Goal: Feedback & Contribution: Contribute content

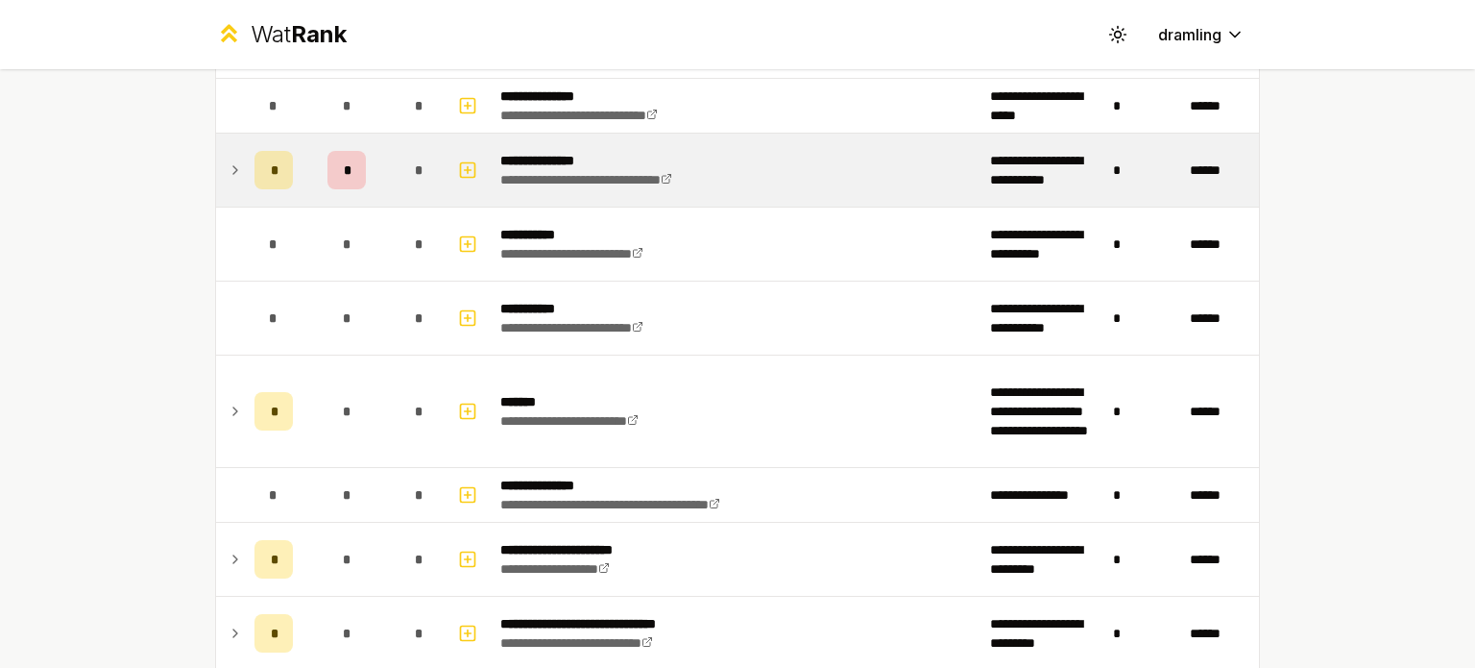
scroll to position [369, 0]
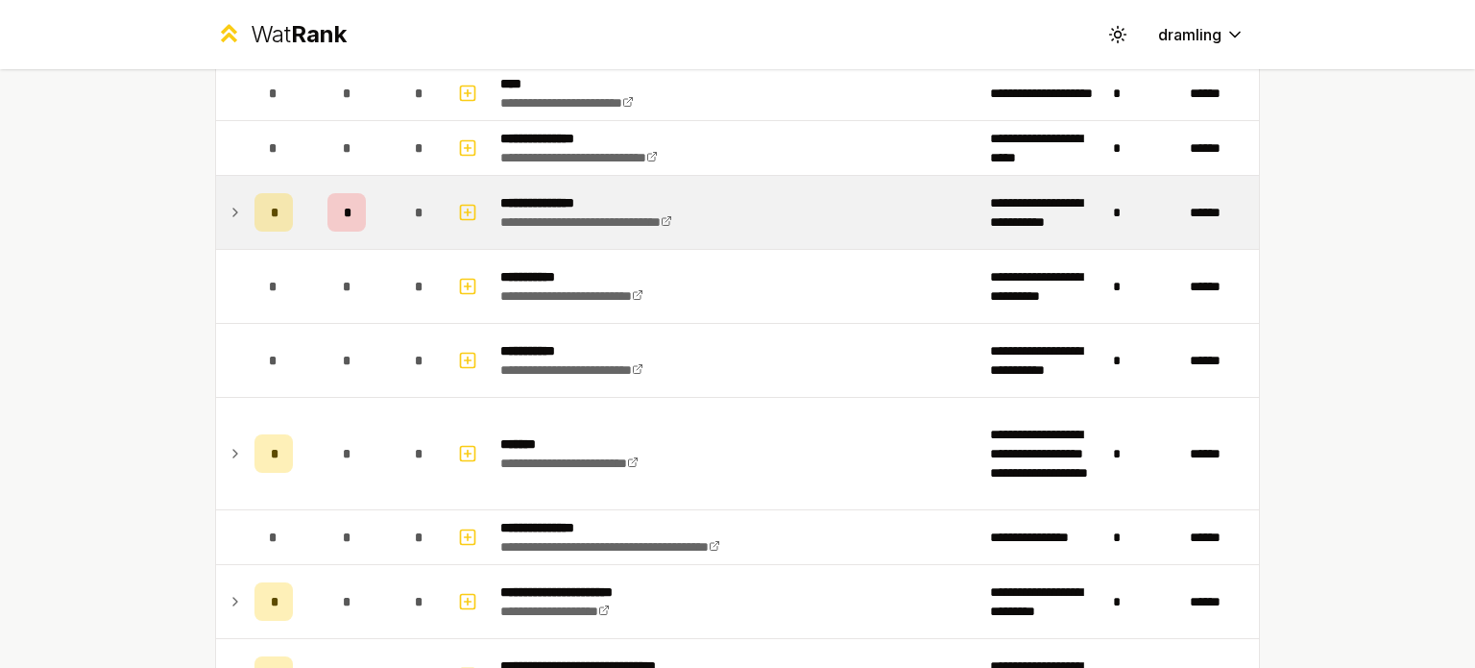
click at [233, 210] on icon at bounding box center [235, 212] width 4 height 8
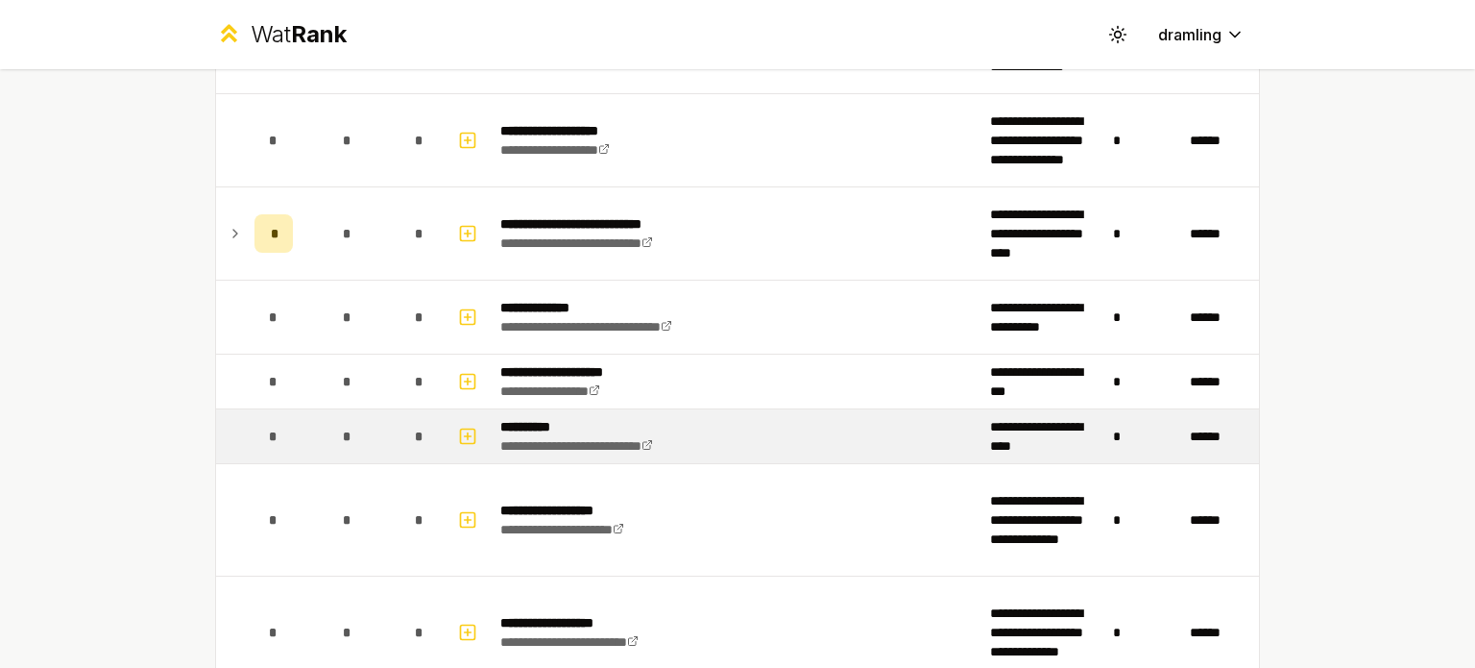
scroll to position [1712, 0]
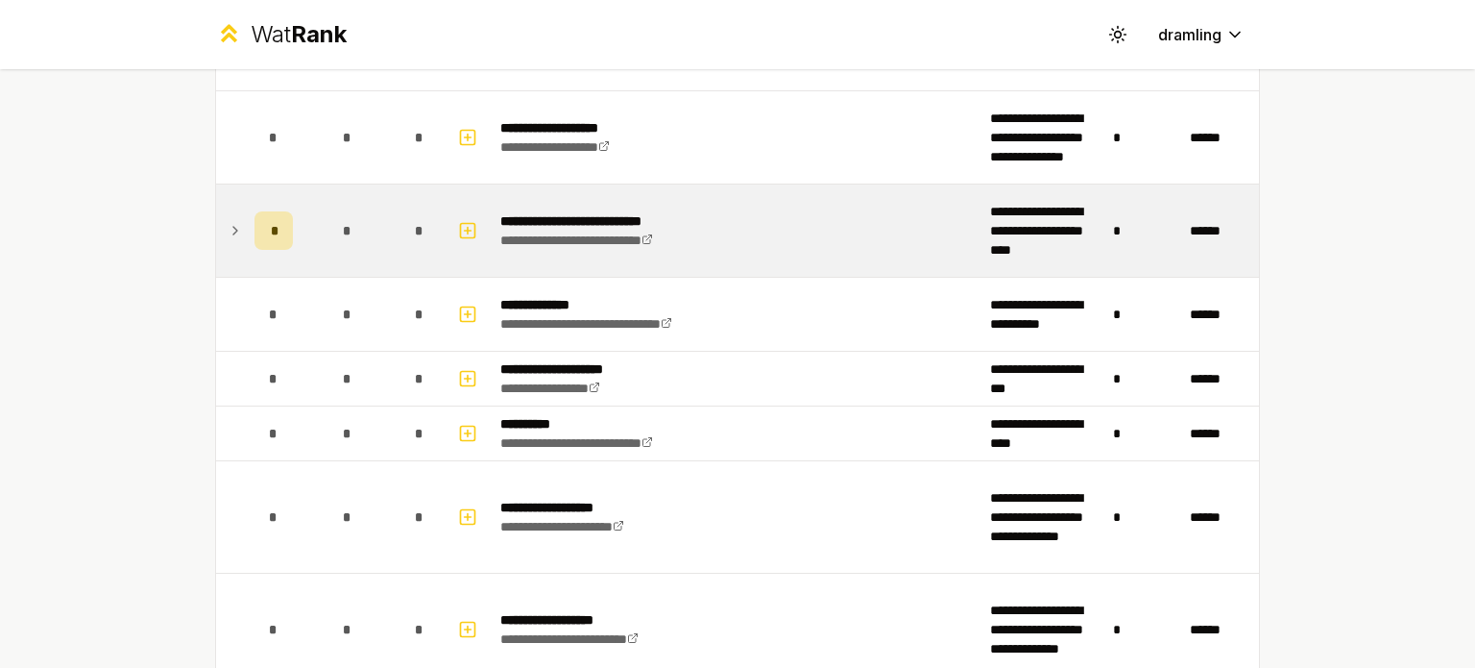
click at [228, 225] on icon at bounding box center [235, 230] width 15 height 23
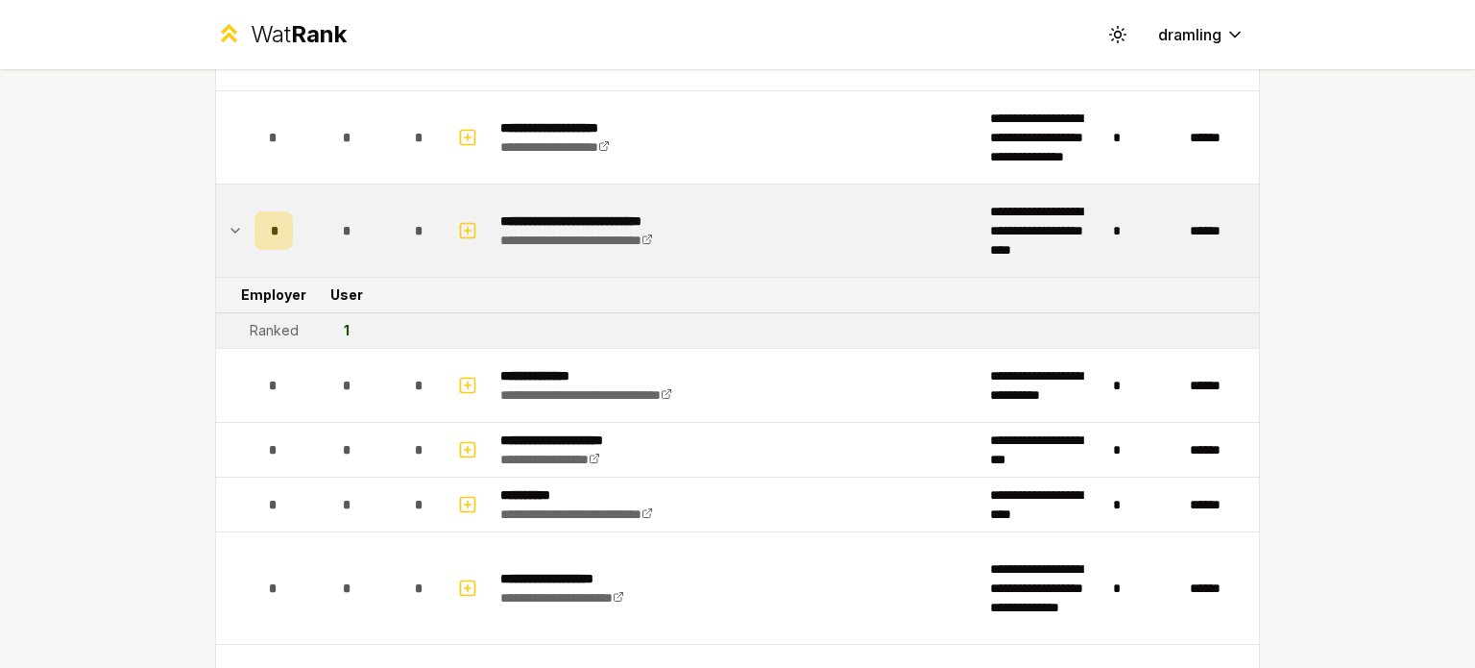
click at [228, 225] on icon at bounding box center [235, 230] width 15 height 23
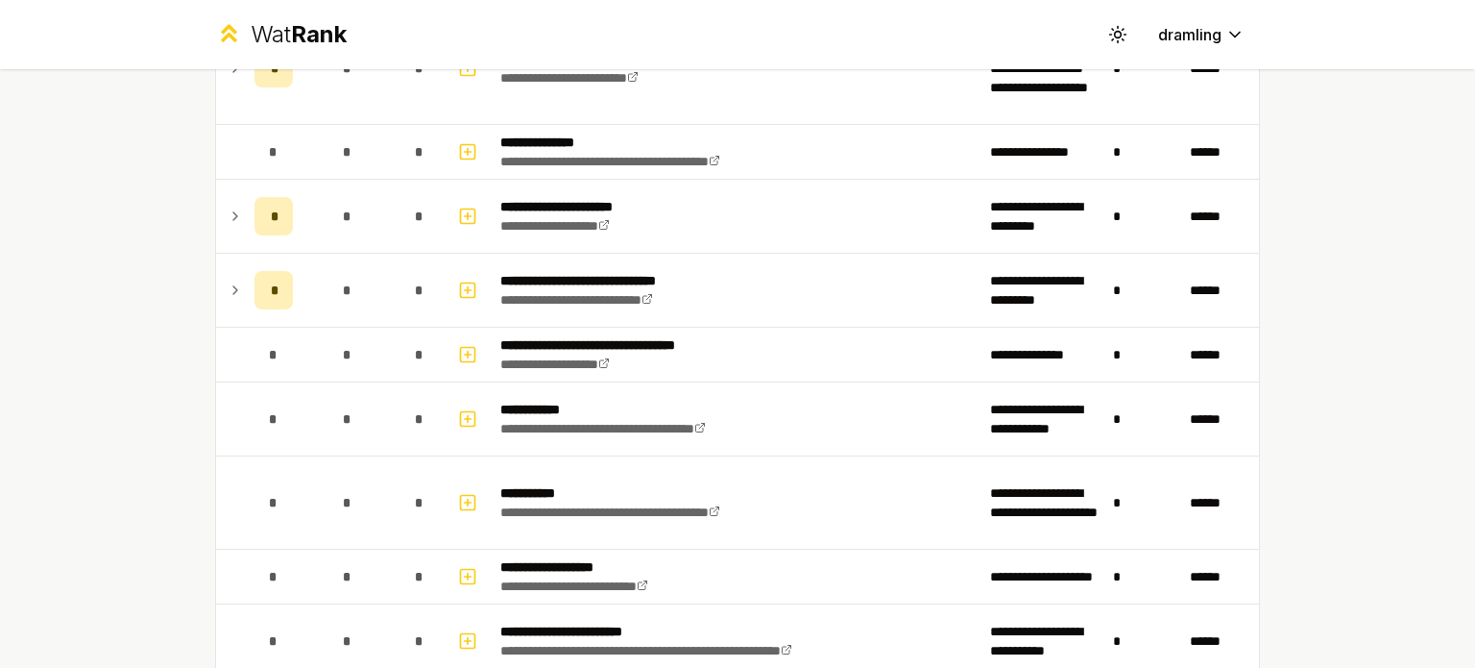
scroll to position [828, 0]
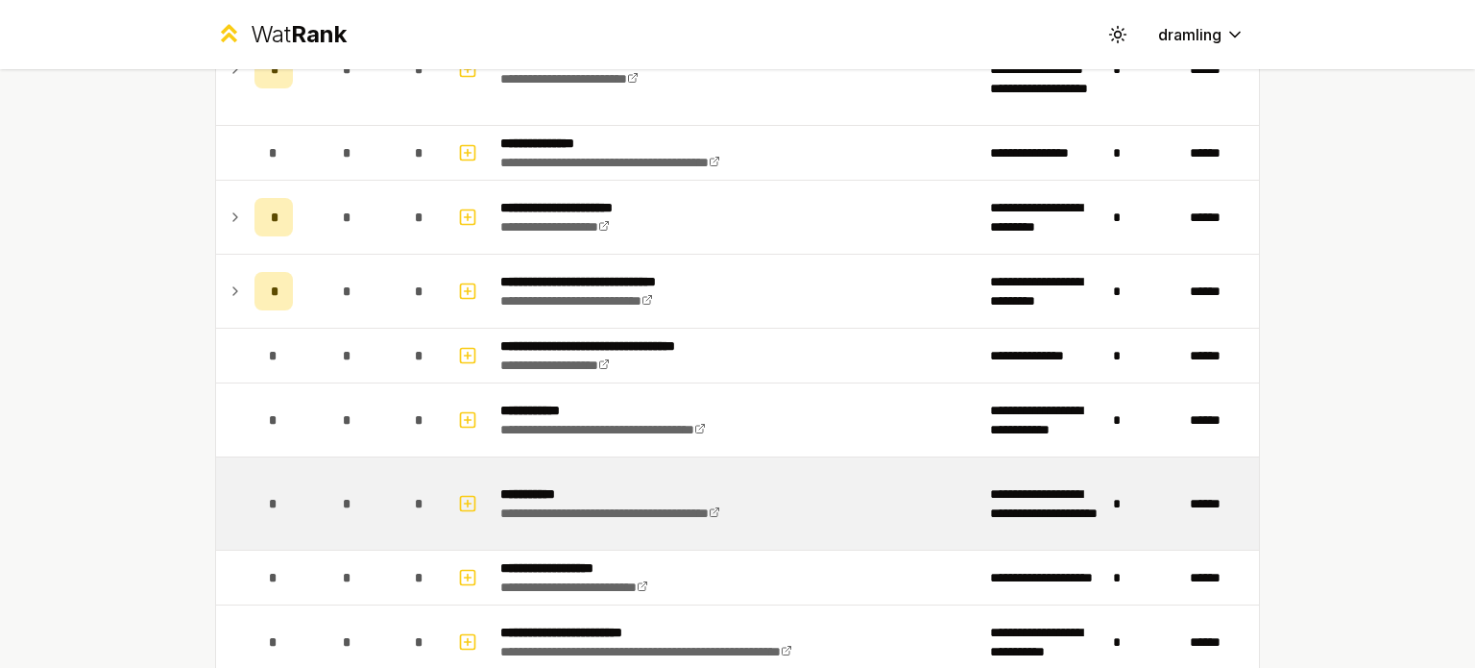
click at [277, 498] on div "*" at bounding box center [274, 503] width 38 height 38
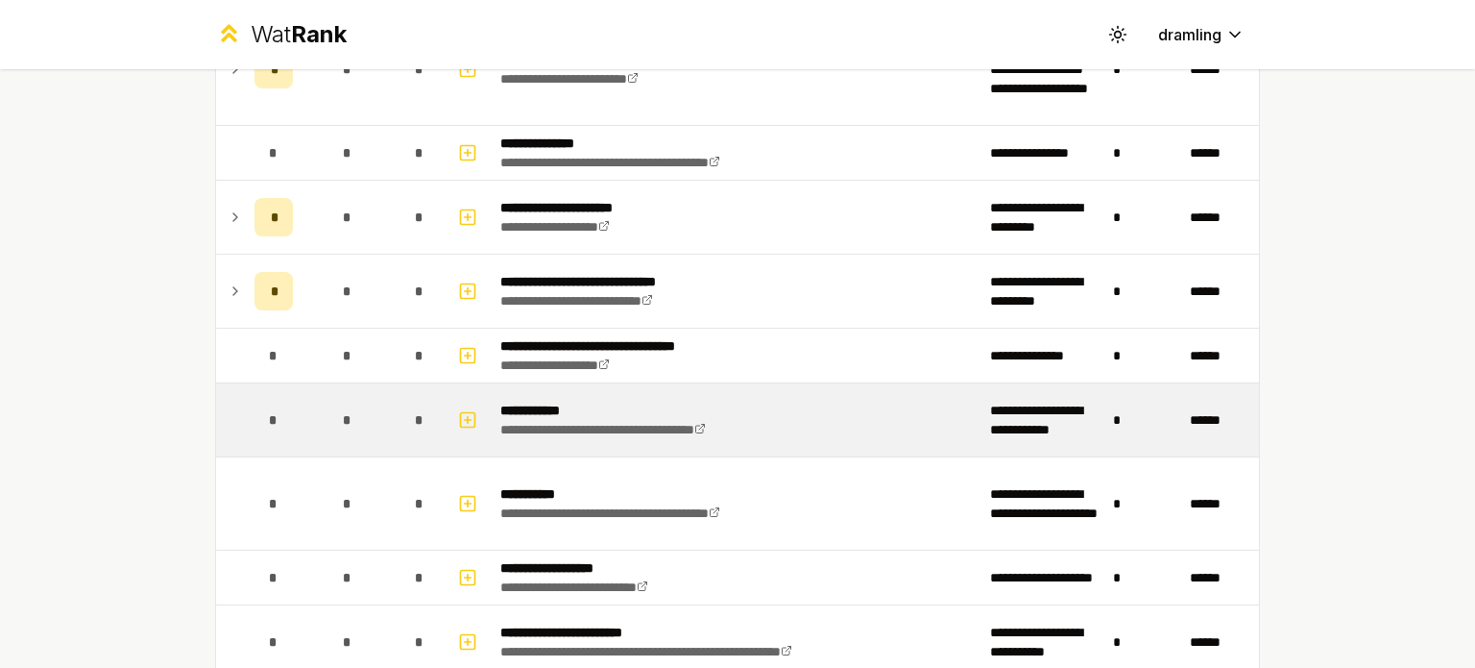
scroll to position [0, 0]
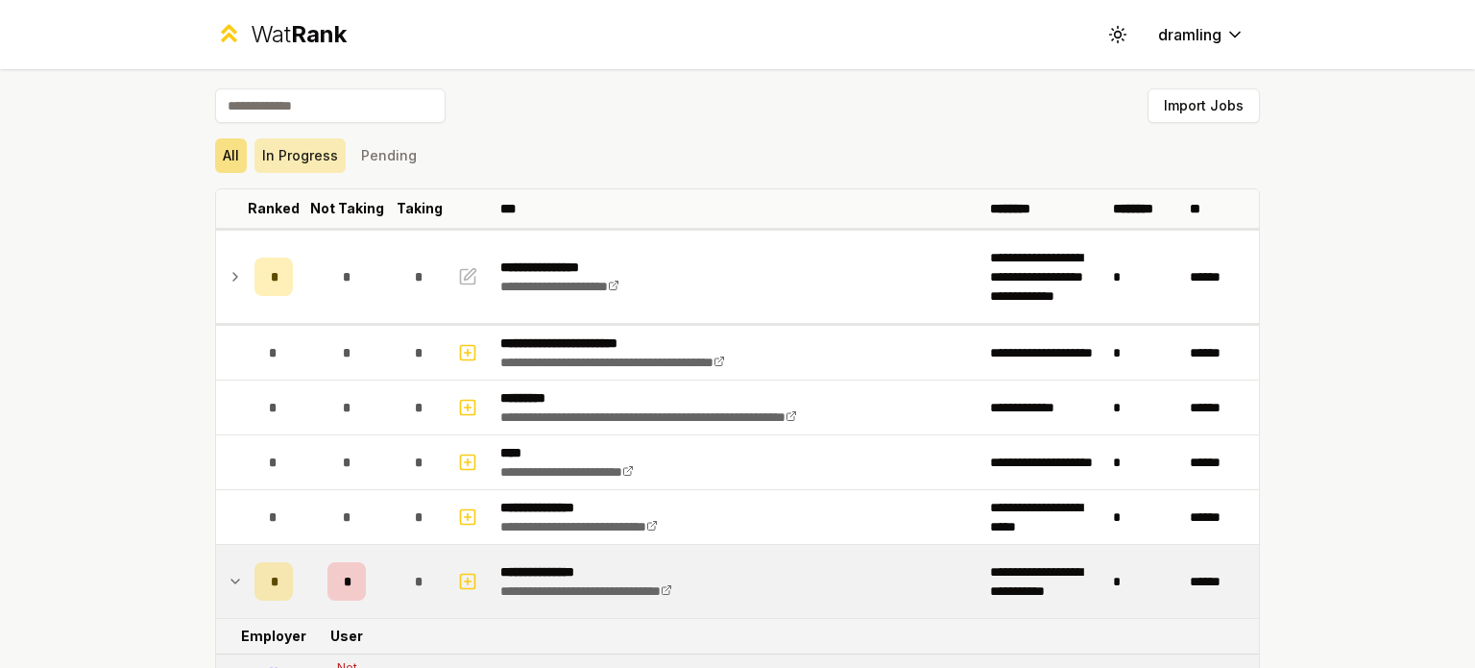
click at [298, 166] on button "In Progress" at bounding box center [300, 155] width 91 height 35
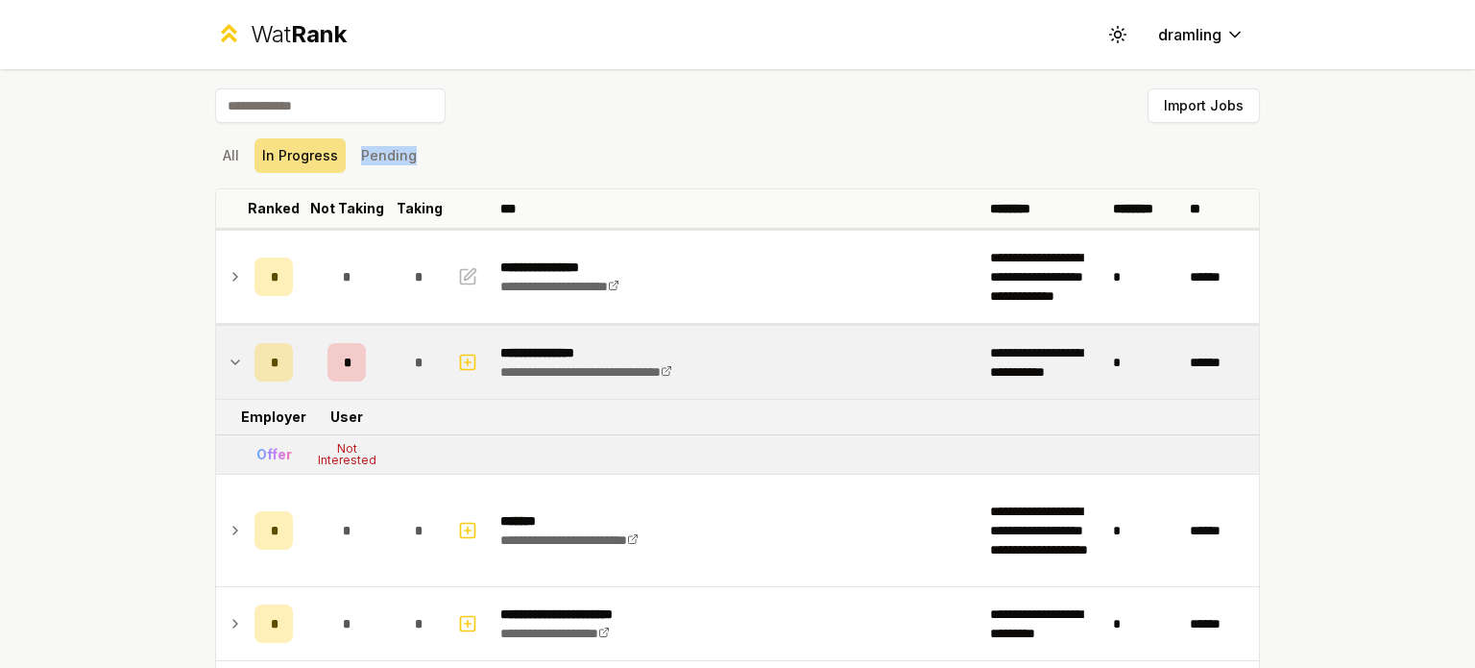
drag, startPoint x: 420, startPoint y: 168, endPoint x: 348, endPoint y: 130, distance: 81.6
click at [348, 131] on div "All In Progress Pending" at bounding box center [737, 156] width 1045 height 50
drag, startPoint x: 348, startPoint y: 130, endPoint x: 377, endPoint y: 153, distance: 36.9
click at [377, 153] on div "All In Progress Pending" at bounding box center [737, 156] width 1045 height 50
click at [377, 153] on button "Pending" at bounding box center [388, 155] width 71 height 35
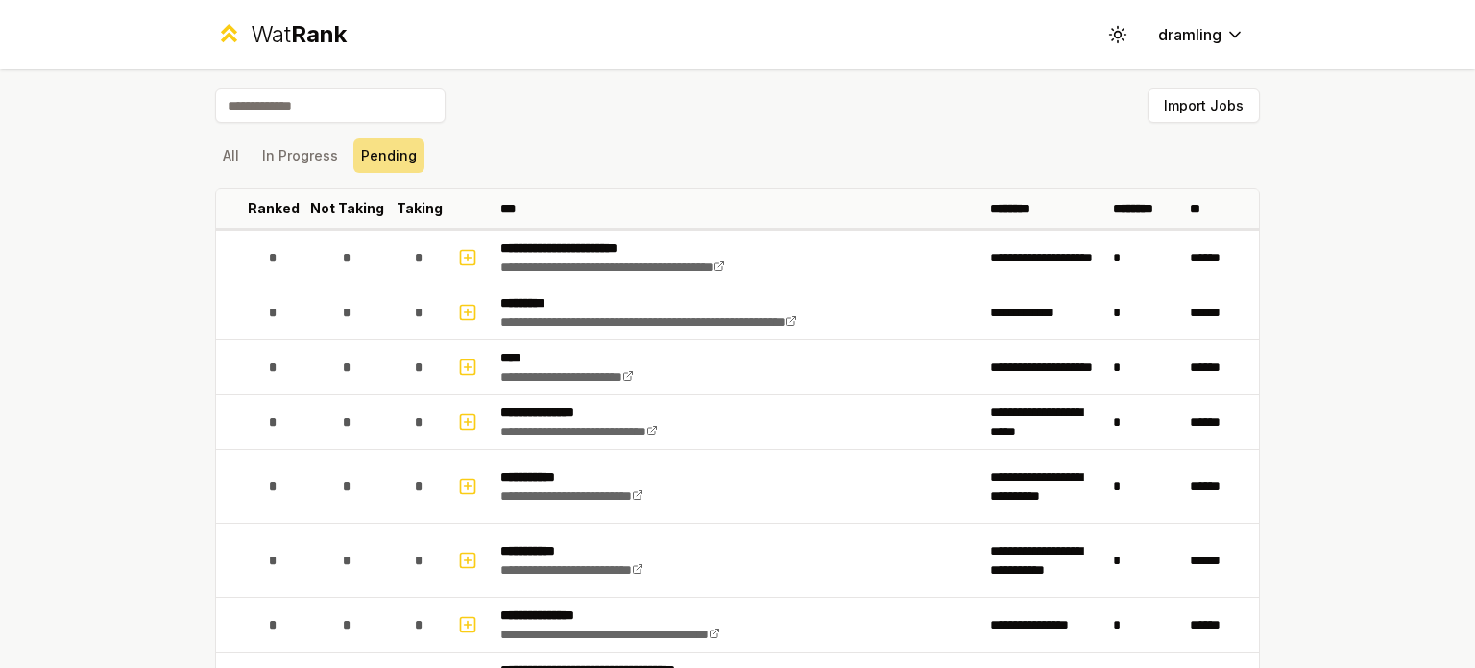
click at [228, 137] on div "All In Progress Pending" at bounding box center [737, 156] width 1045 height 50
click at [227, 141] on button "All" at bounding box center [231, 155] width 32 height 35
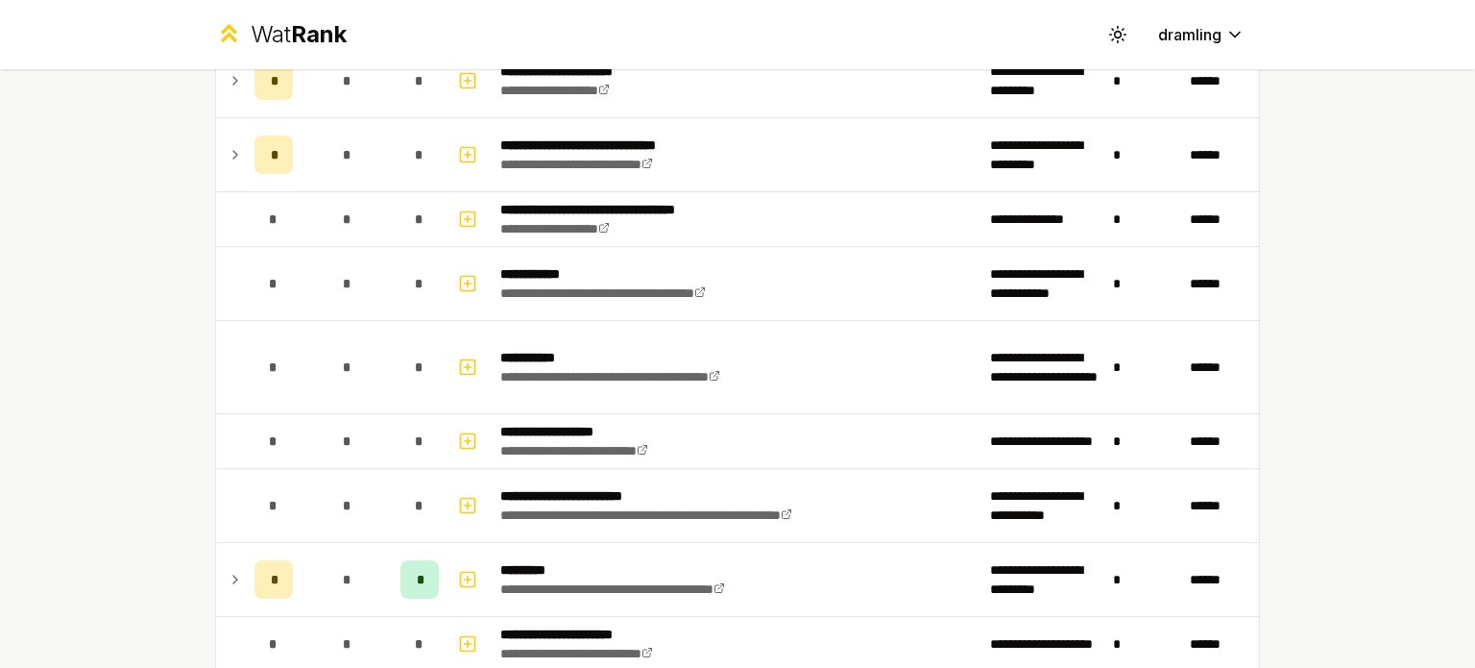
scroll to position [891, 0]
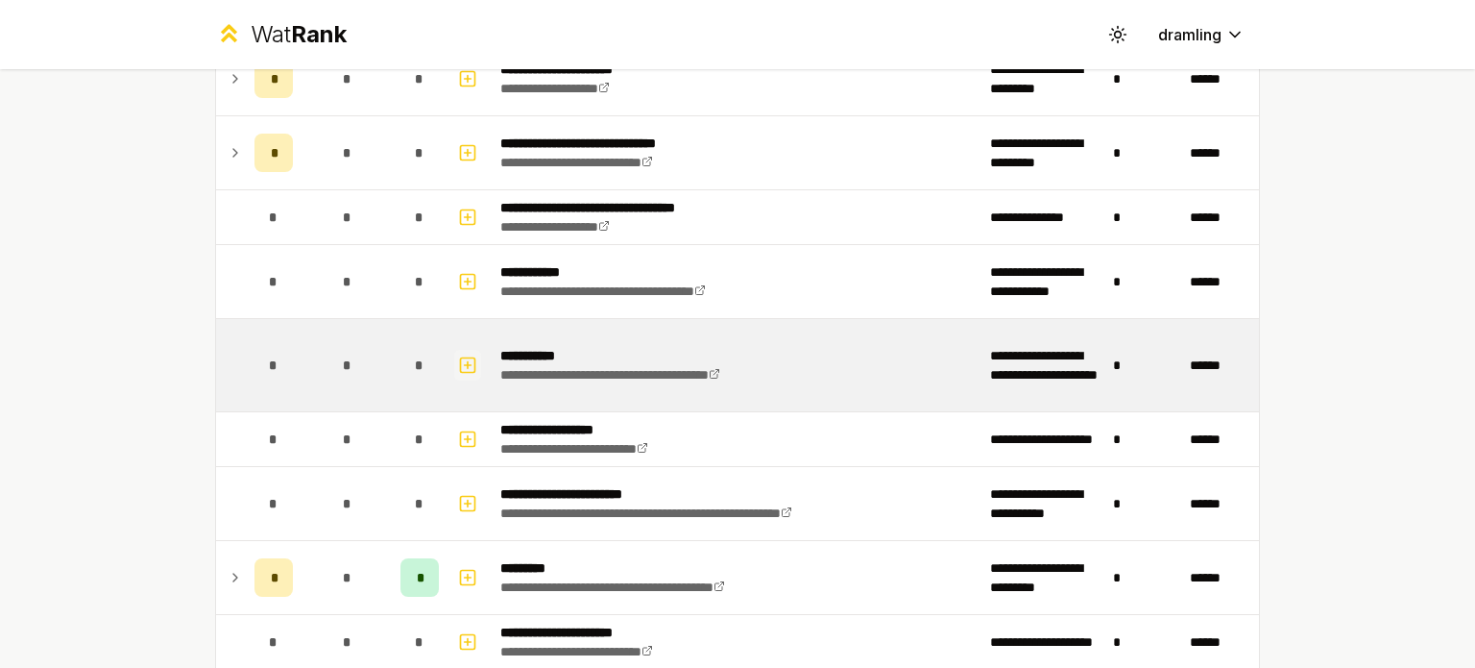
click at [458, 356] on icon "button" at bounding box center [467, 364] width 19 height 23
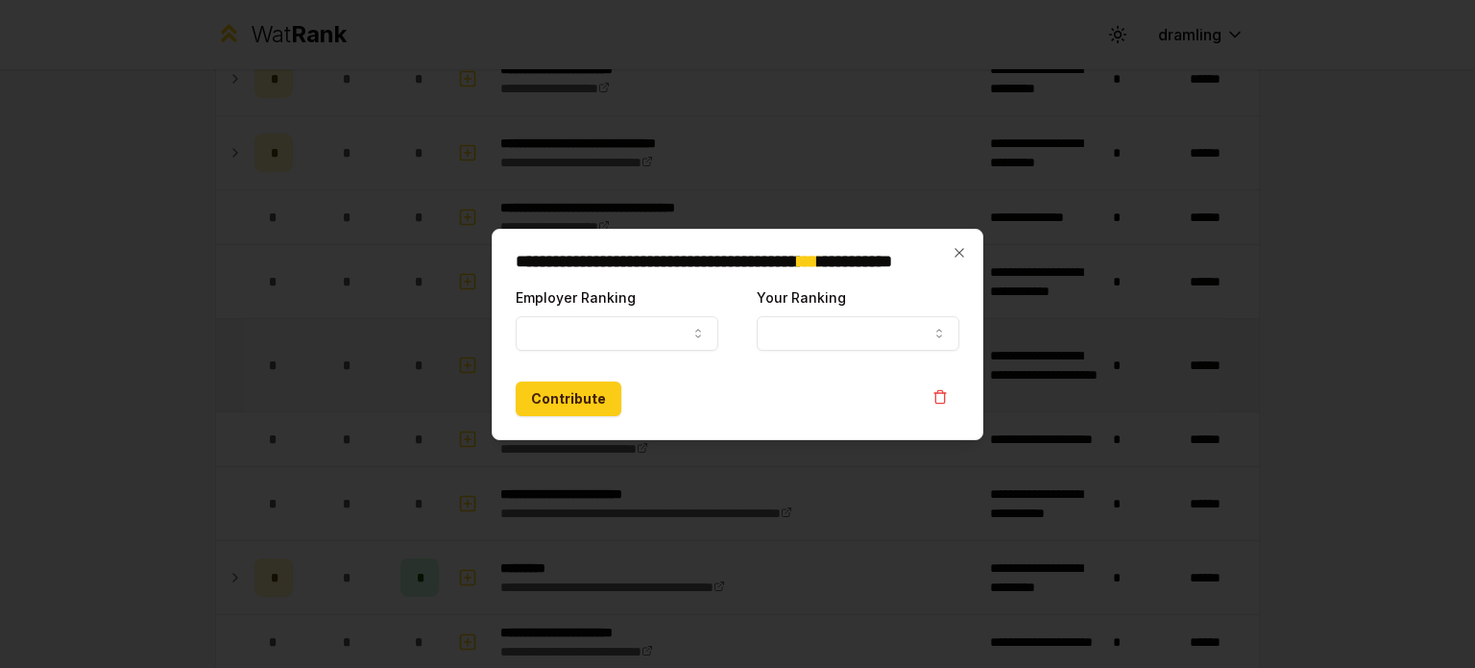
select select
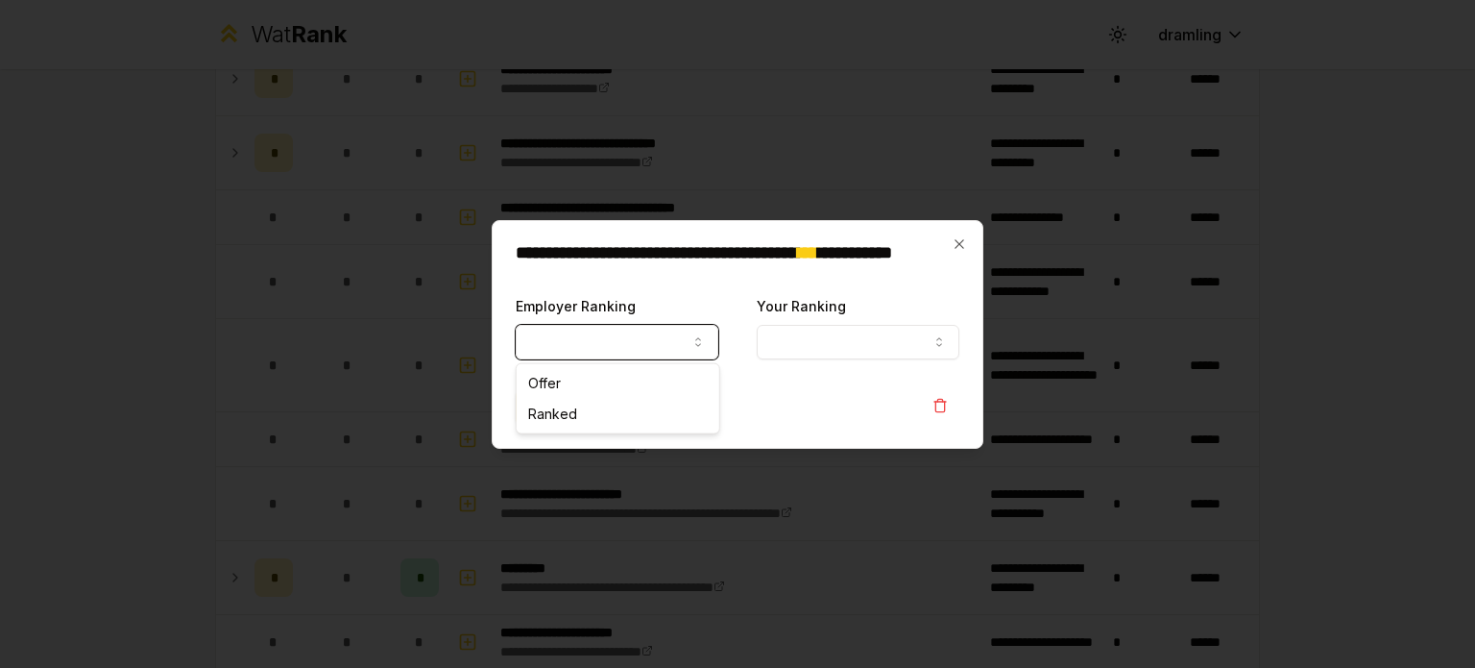
click at [653, 330] on button "Employer Ranking" at bounding box center [617, 342] width 203 height 35
select select "******"
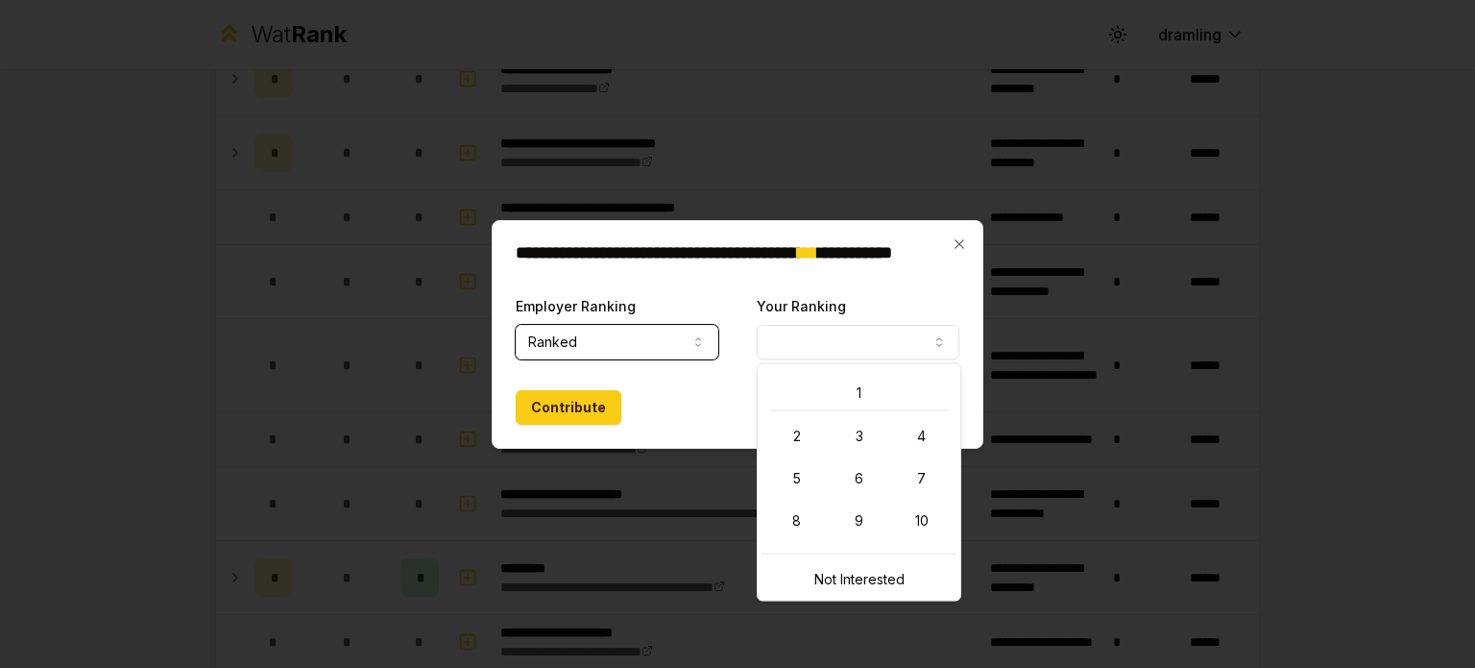
click at [826, 342] on button "Your Ranking" at bounding box center [858, 342] width 203 height 35
select select "*"
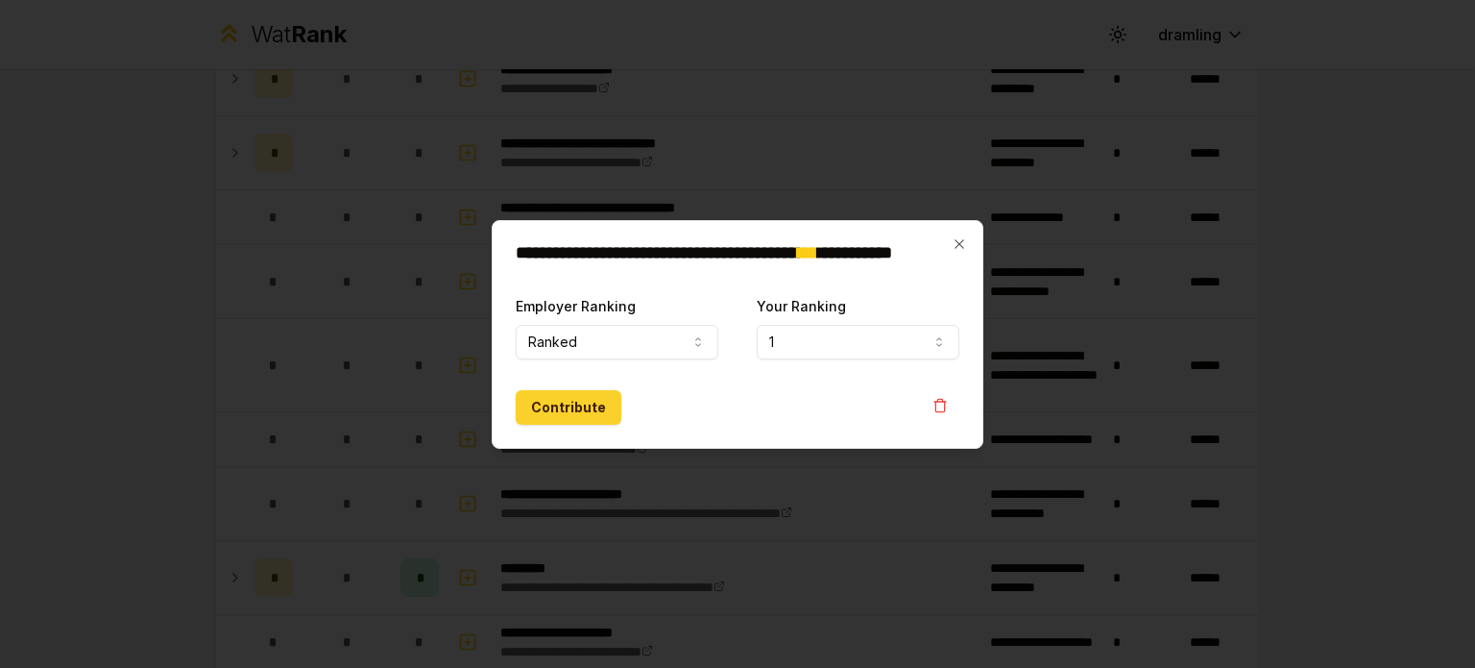
click at [603, 415] on button "Contribute" at bounding box center [569, 407] width 106 height 35
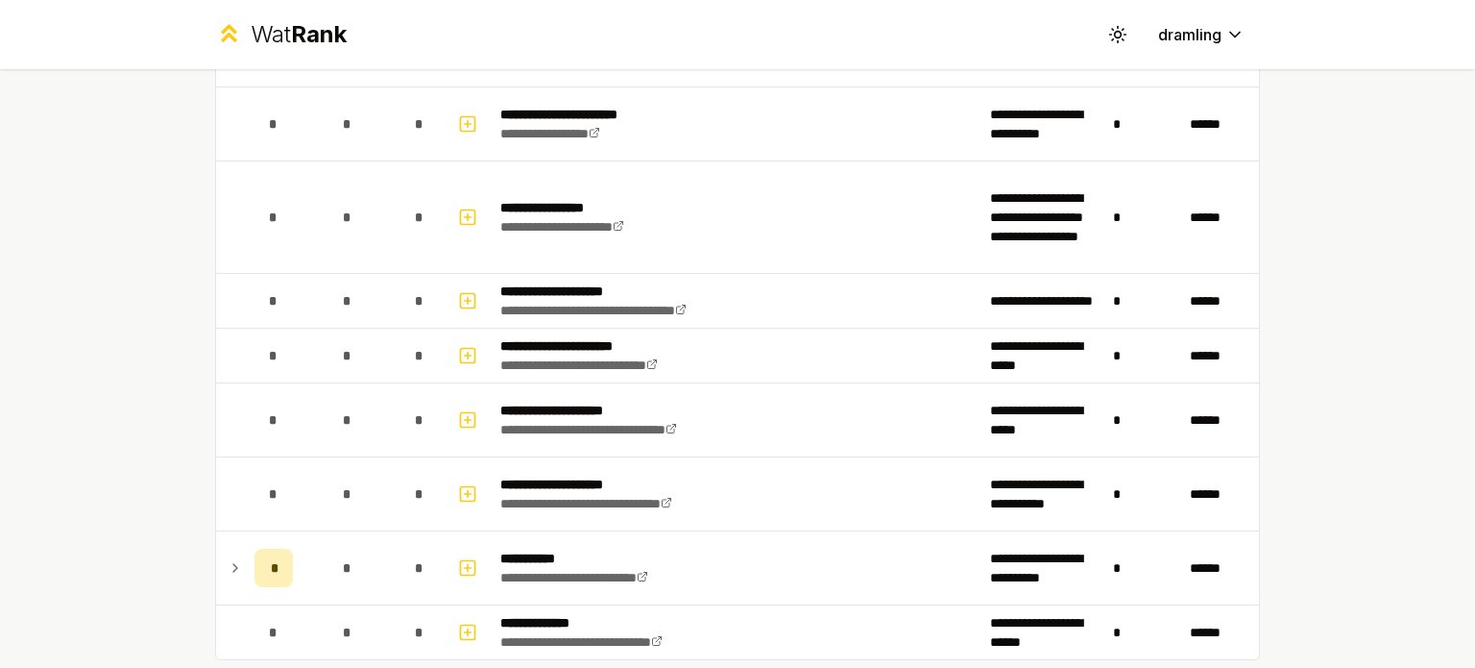
scroll to position [3002, 0]
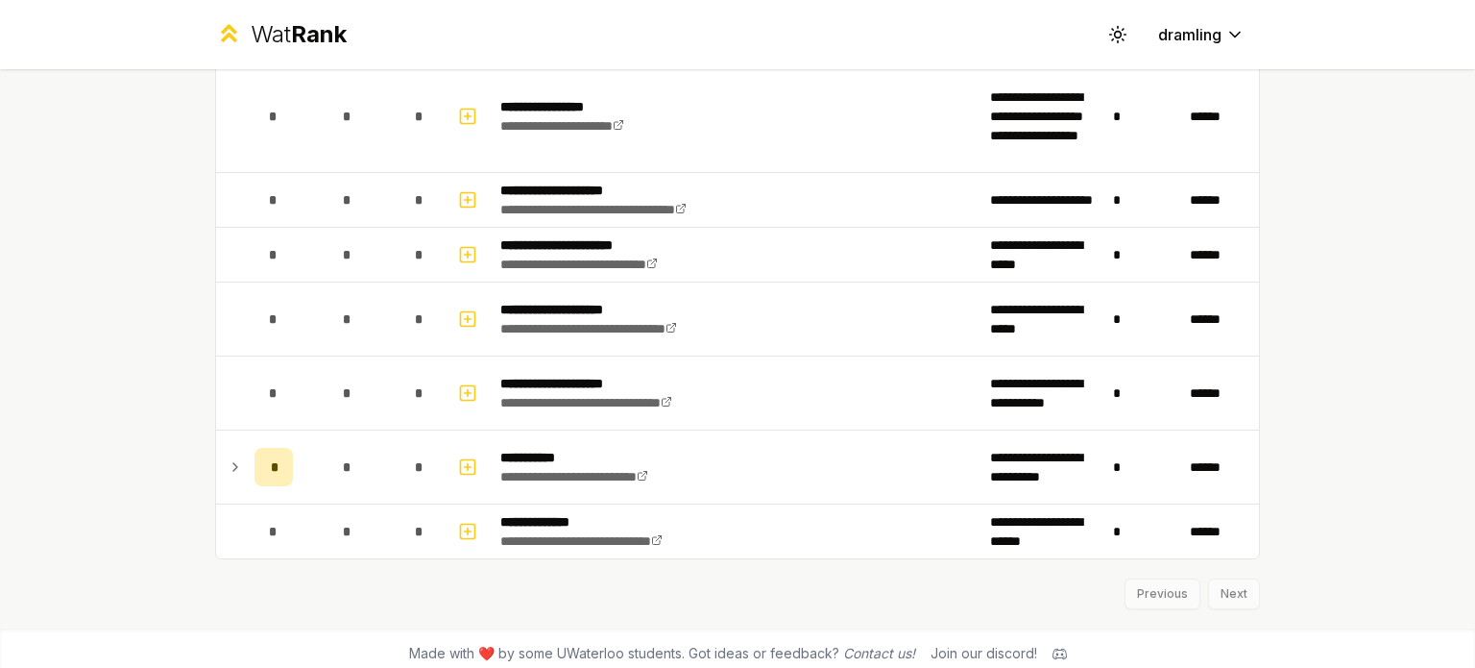
click at [1217, 584] on div "Previous Next" at bounding box center [737, 584] width 1045 height 50
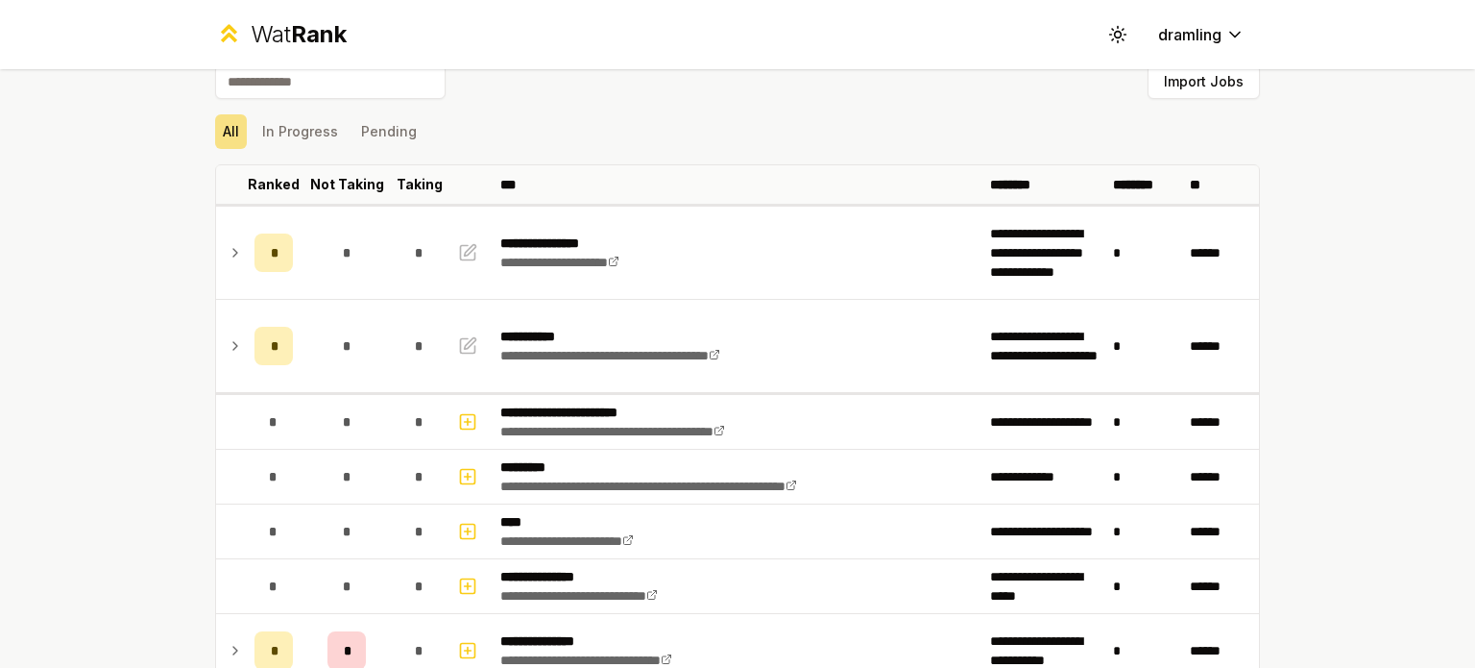
scroll to position [0, 0]
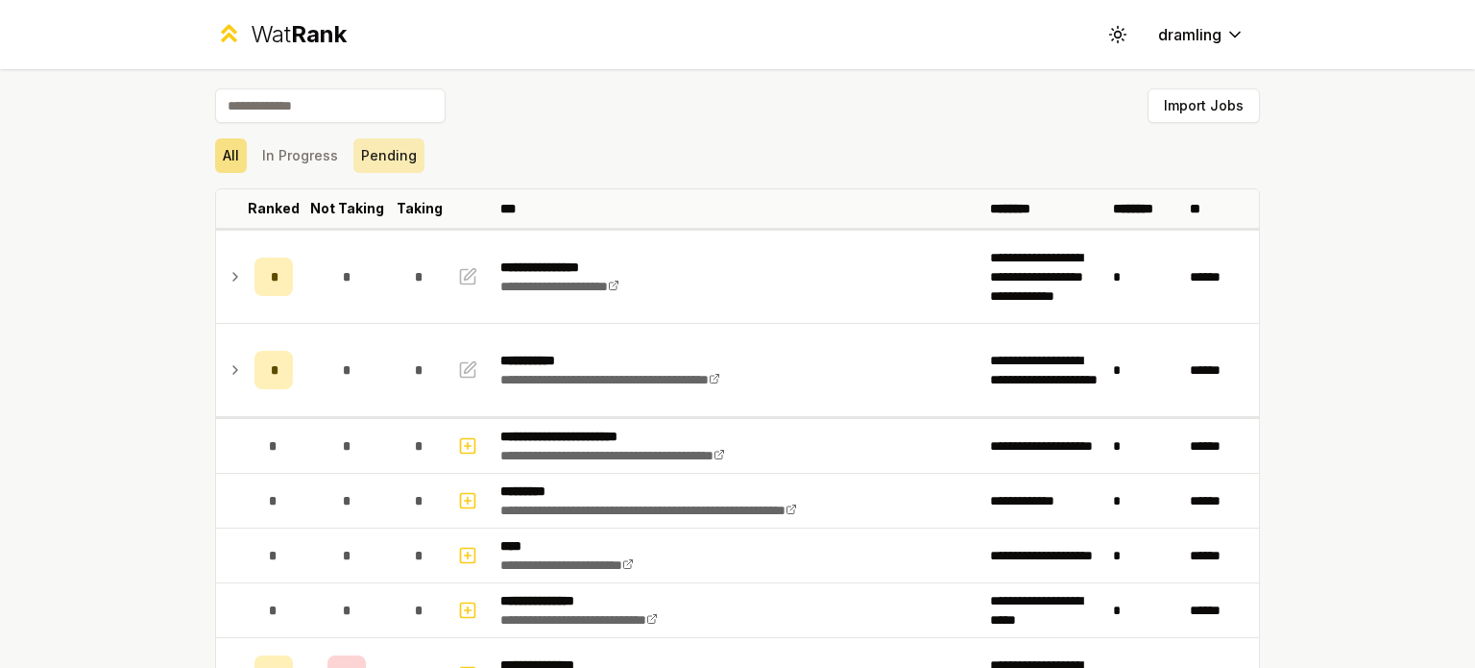
click at [356, 172] on button "Pending" at bounding box center [388, 155] width 71 height 35
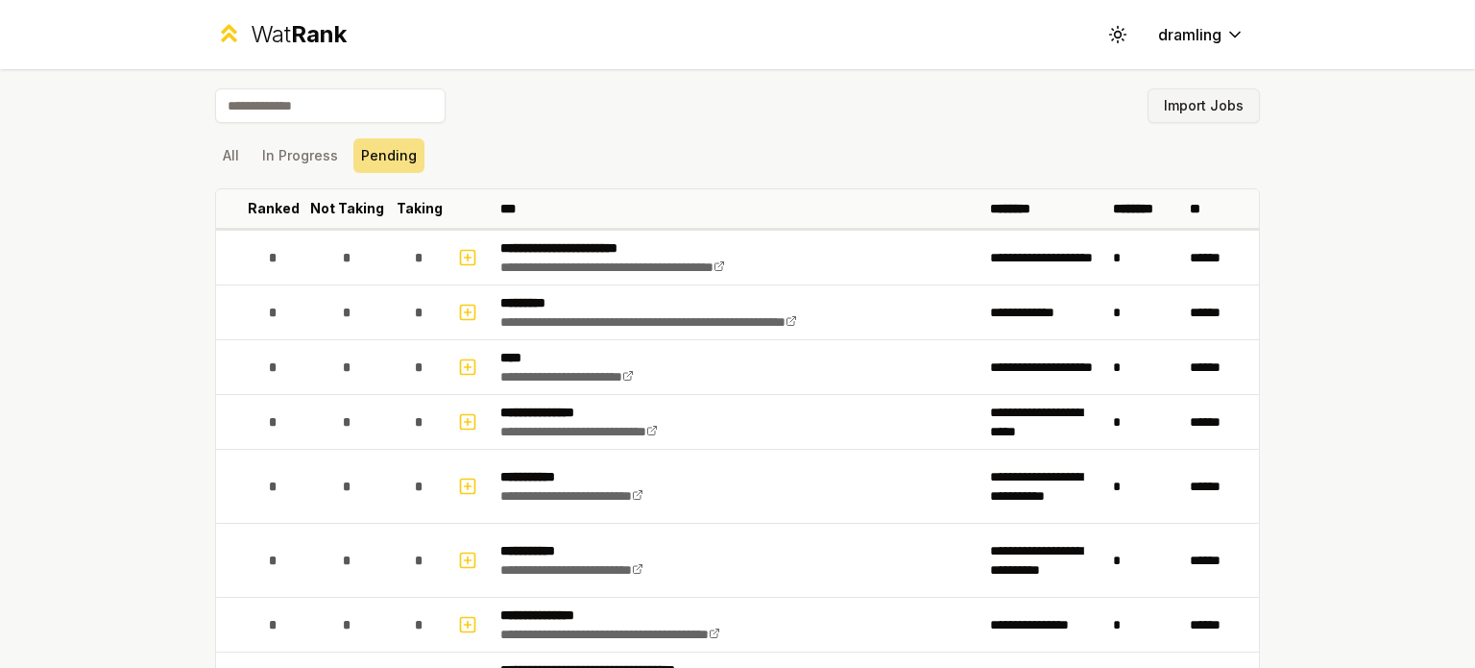
click at [1229, 110] on button "Import Jobs" at bounding box center [1204, 105] width 112 height 35
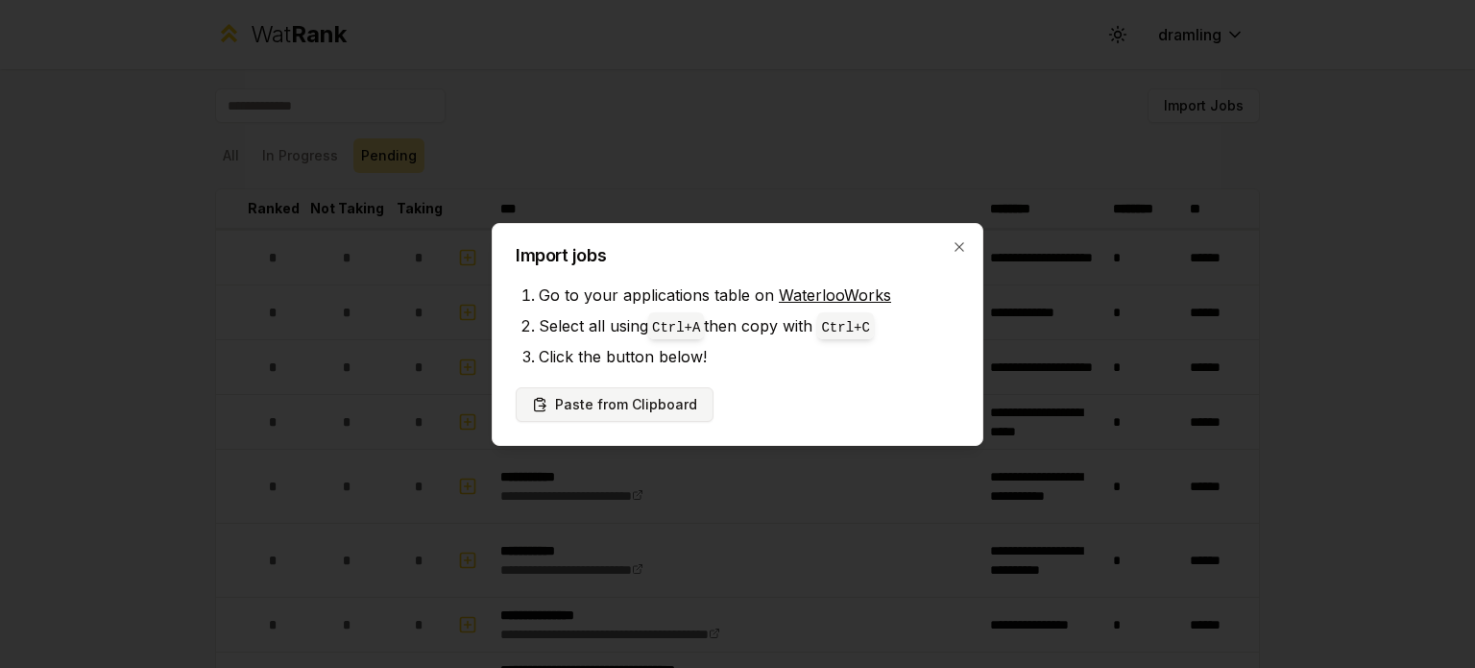
click at [682, 398] on button "Paste from Clipboard" at bounding box center [615, 404] width 198 height 35
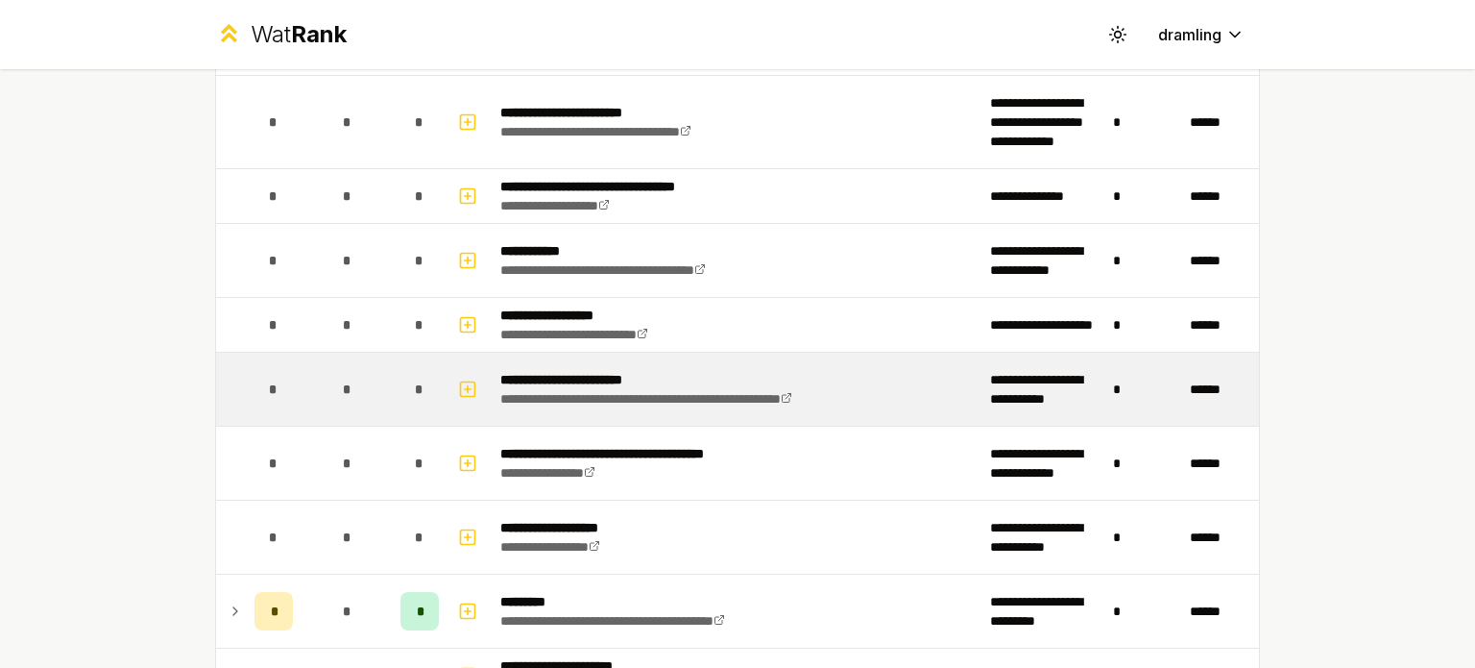
scroll to position [1395, 0]
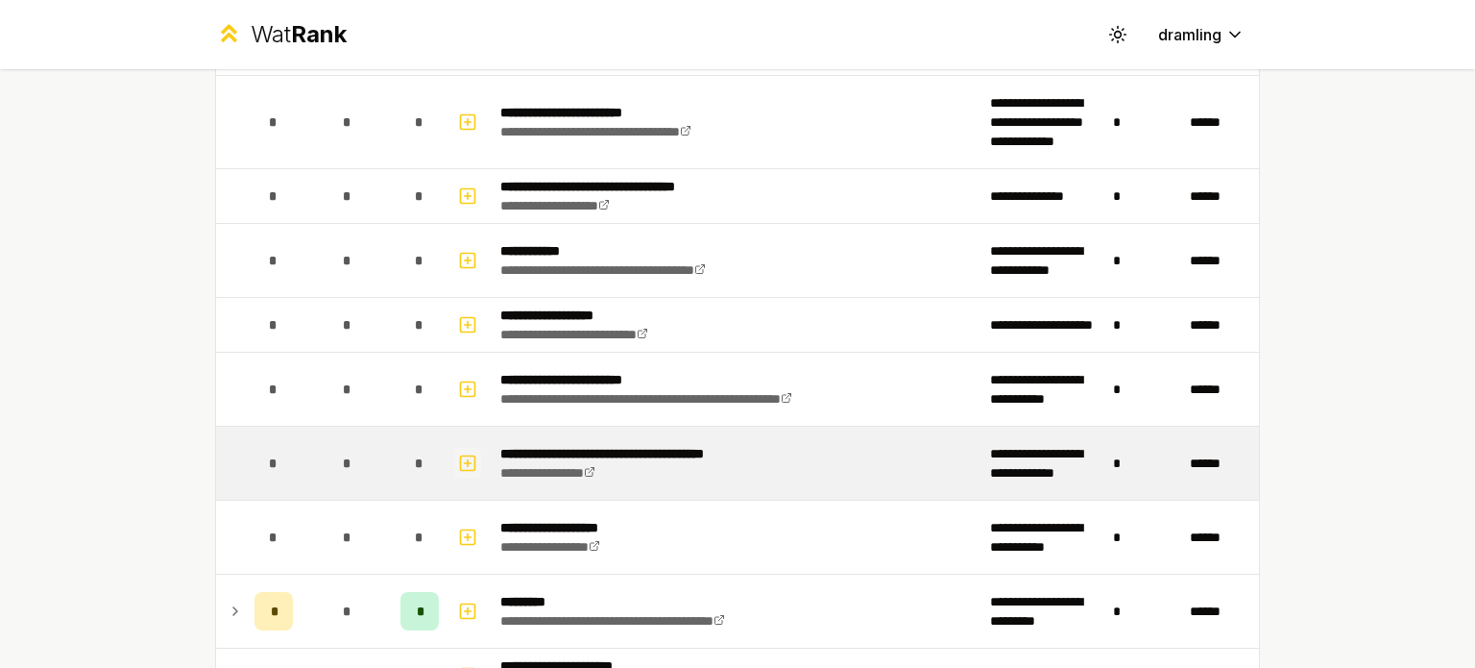
click at [463, 451] on icon "button" at bounding box center [467, 462] width 19 height 23
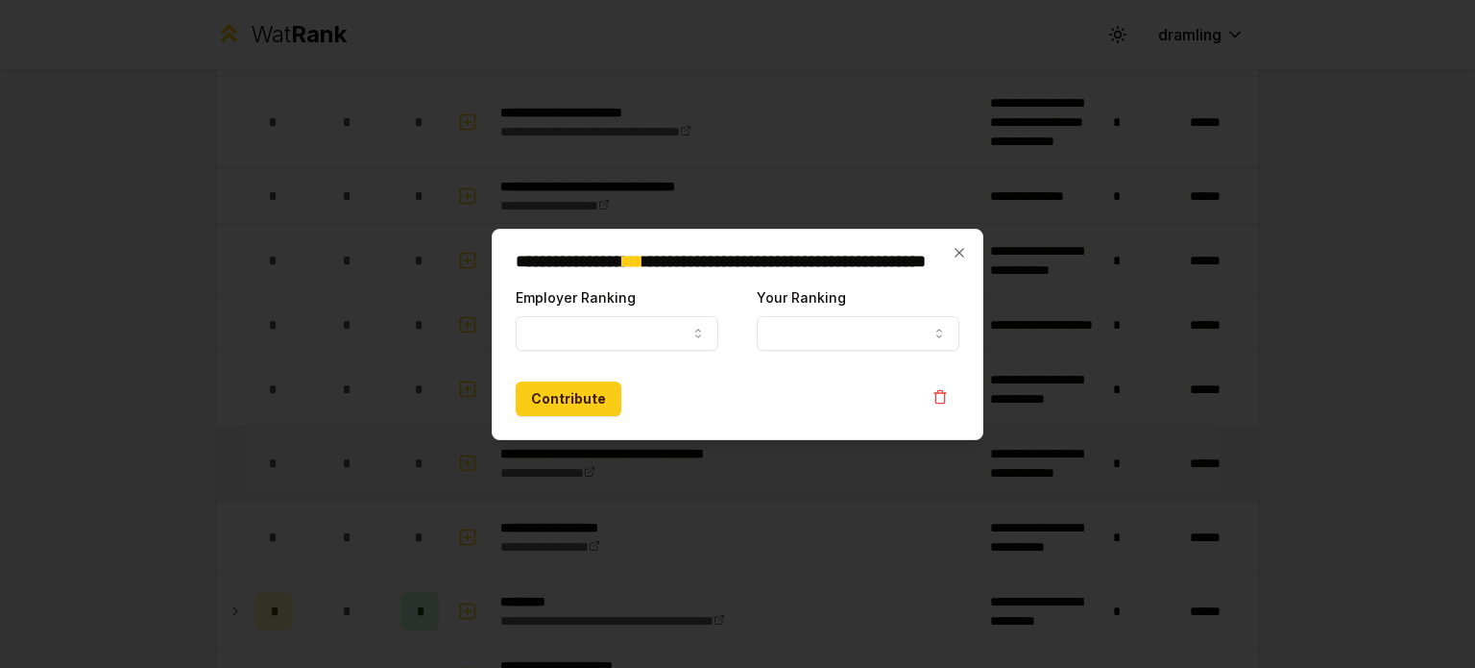
select select
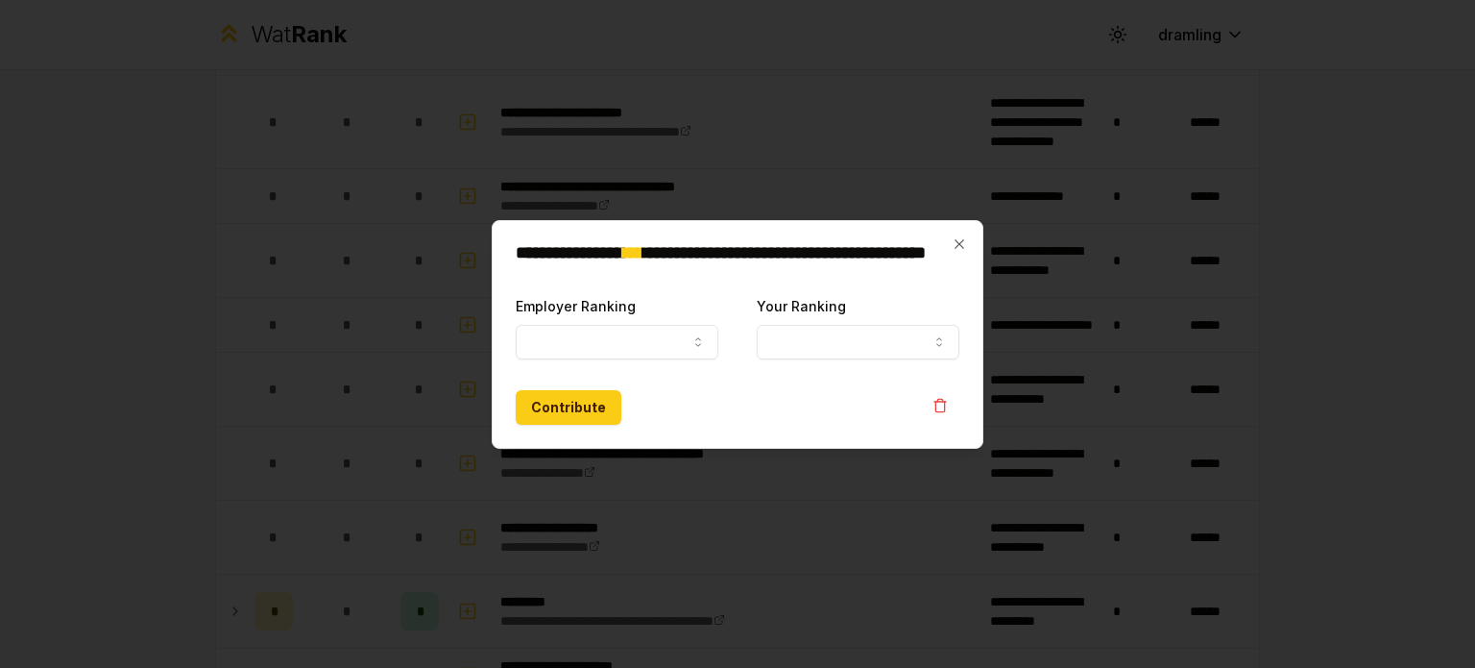
click at [614, 361] on form "**********" at bounding box center [738, 359] width 444 height 131
click at [629, 351] on button "Employer Ranking" at bounding box center [617, 342] width 203 height 35
select select "******"
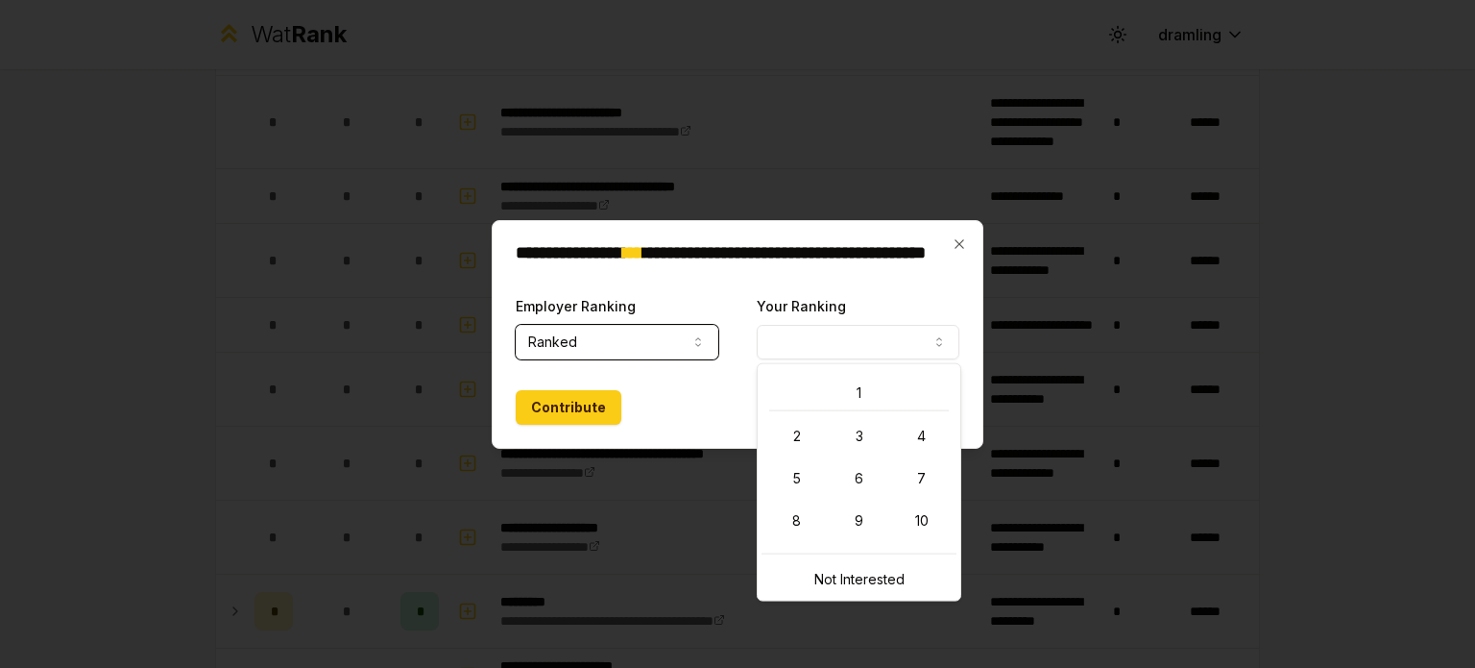
click at [849, 349] on button "Your Ranking" at bounding box center [858, 342] width 203 height 35
select select "*"
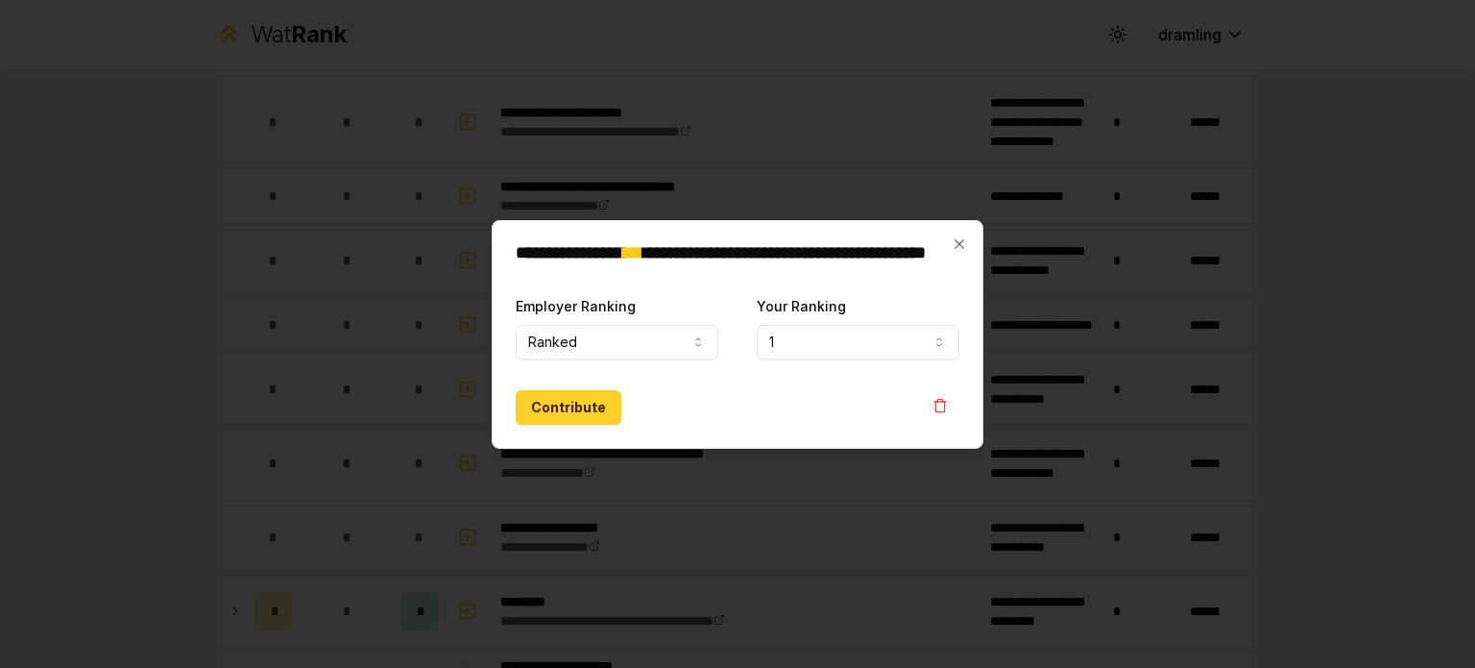
click at [569, 410] on button "Contribute" at bounding box center [569, 407] width 106 height 35
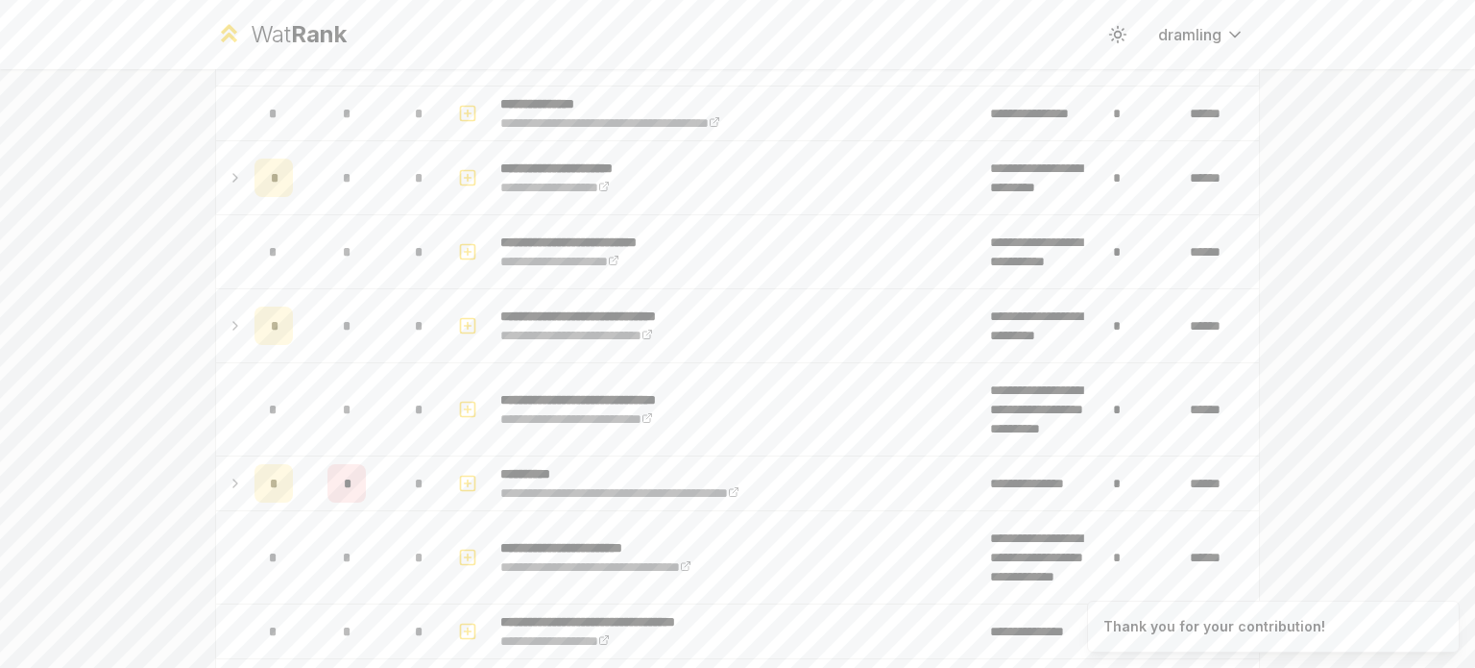
scroll to position [1033, 0]
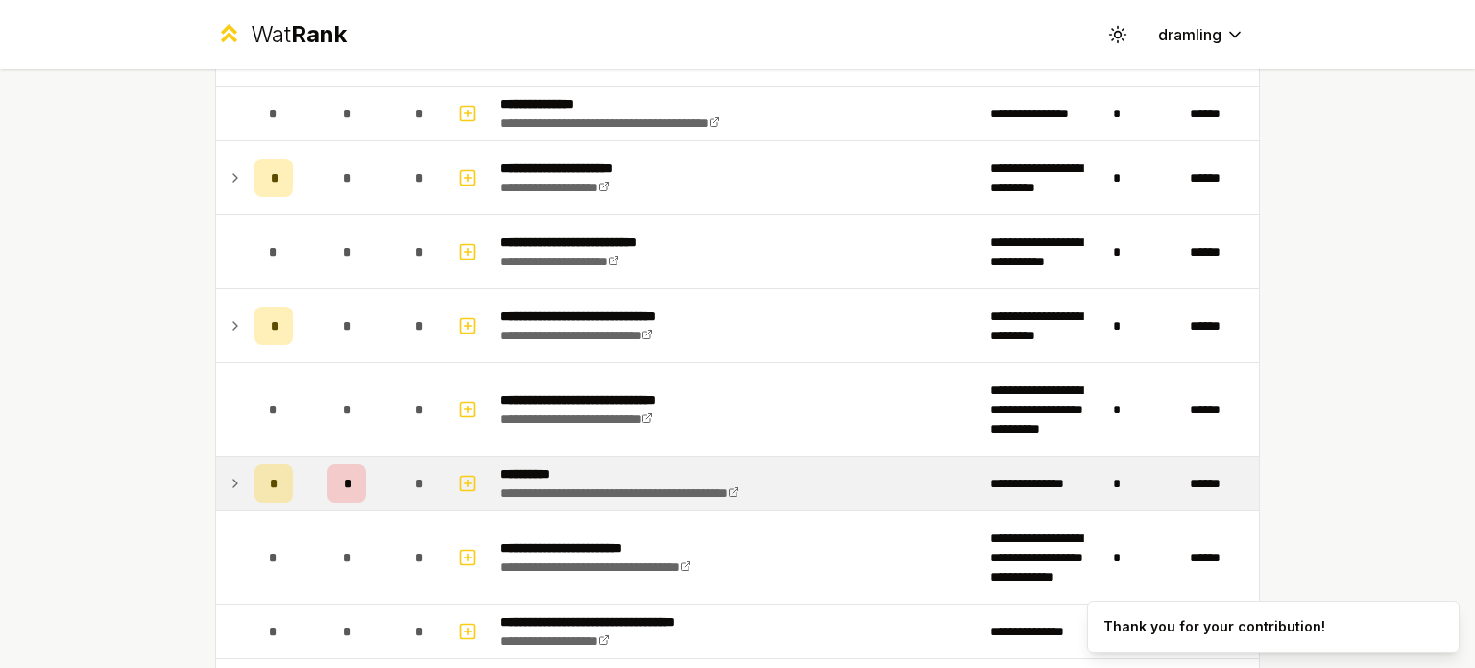
click at [228, 472] on icon at bounding box center [235, 483] width 15 height 23
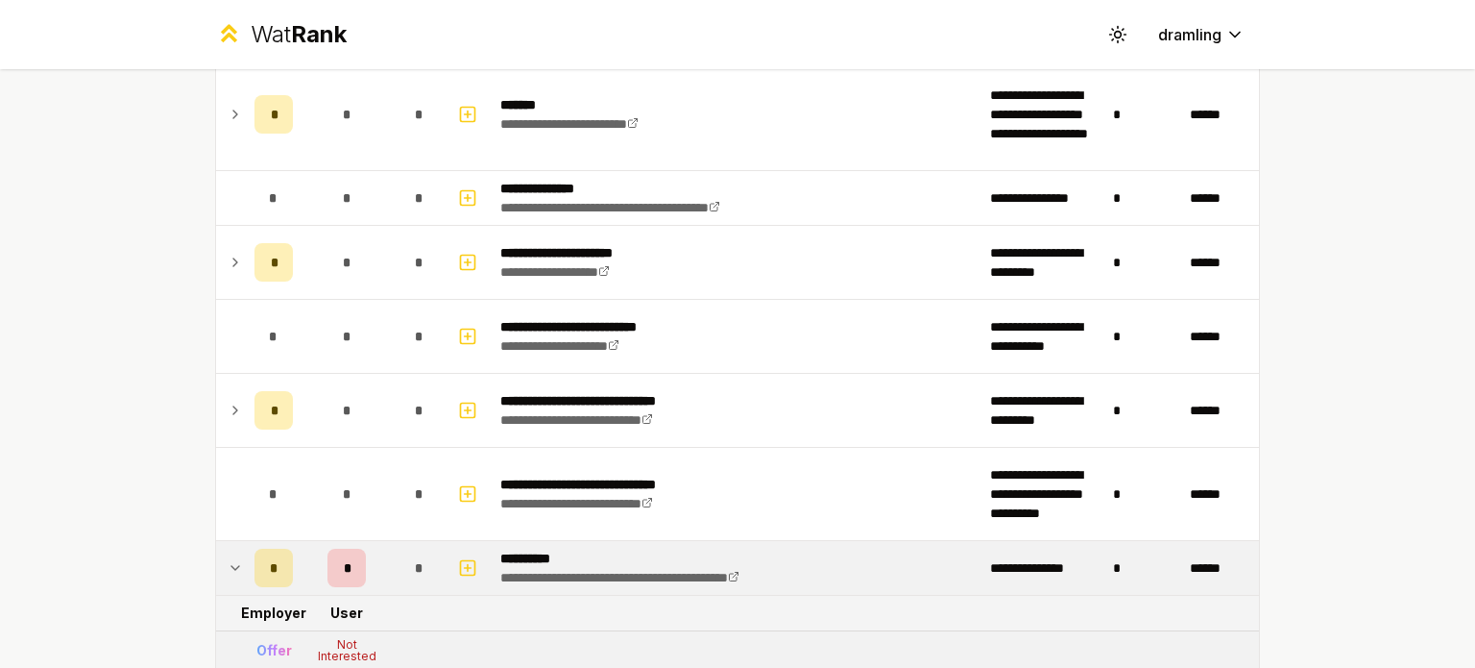
scroll to position [949, 0]
click at [219, 558] on td at bounding box center [231, 568] width 31 height 54
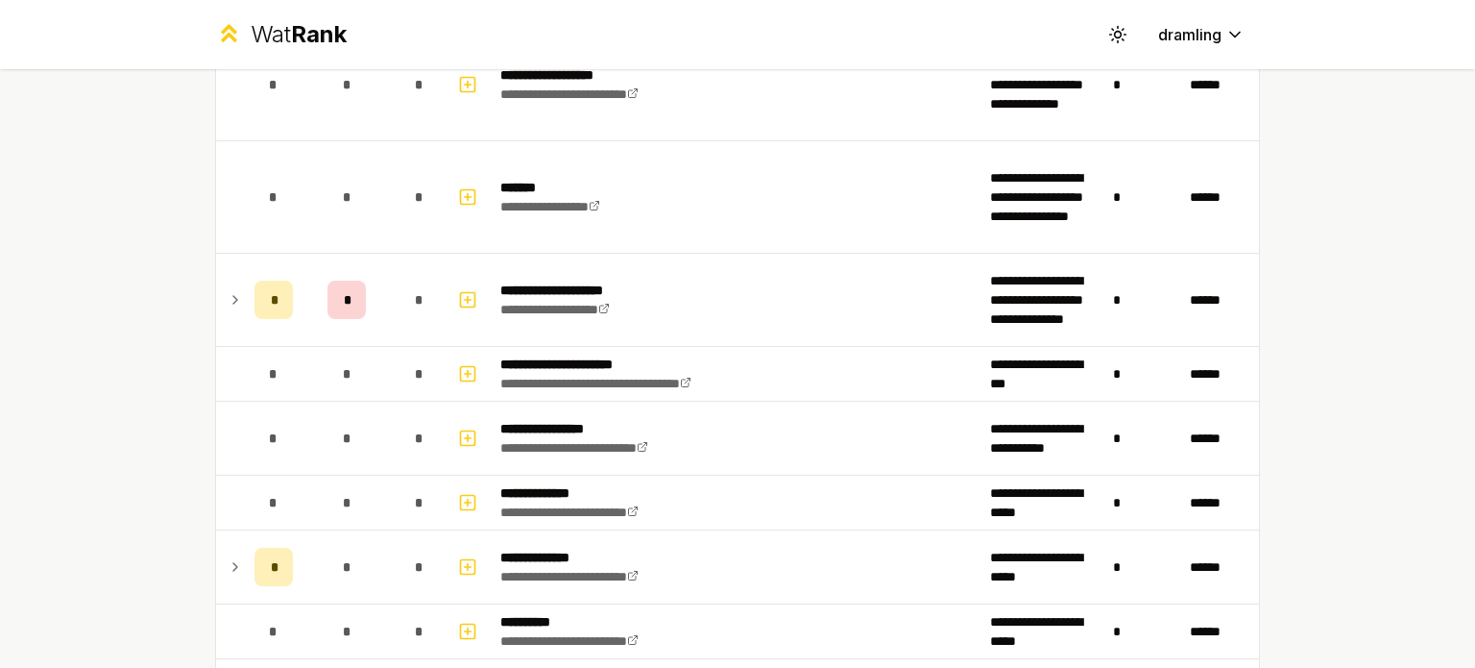
scroll to position [2856, 0]
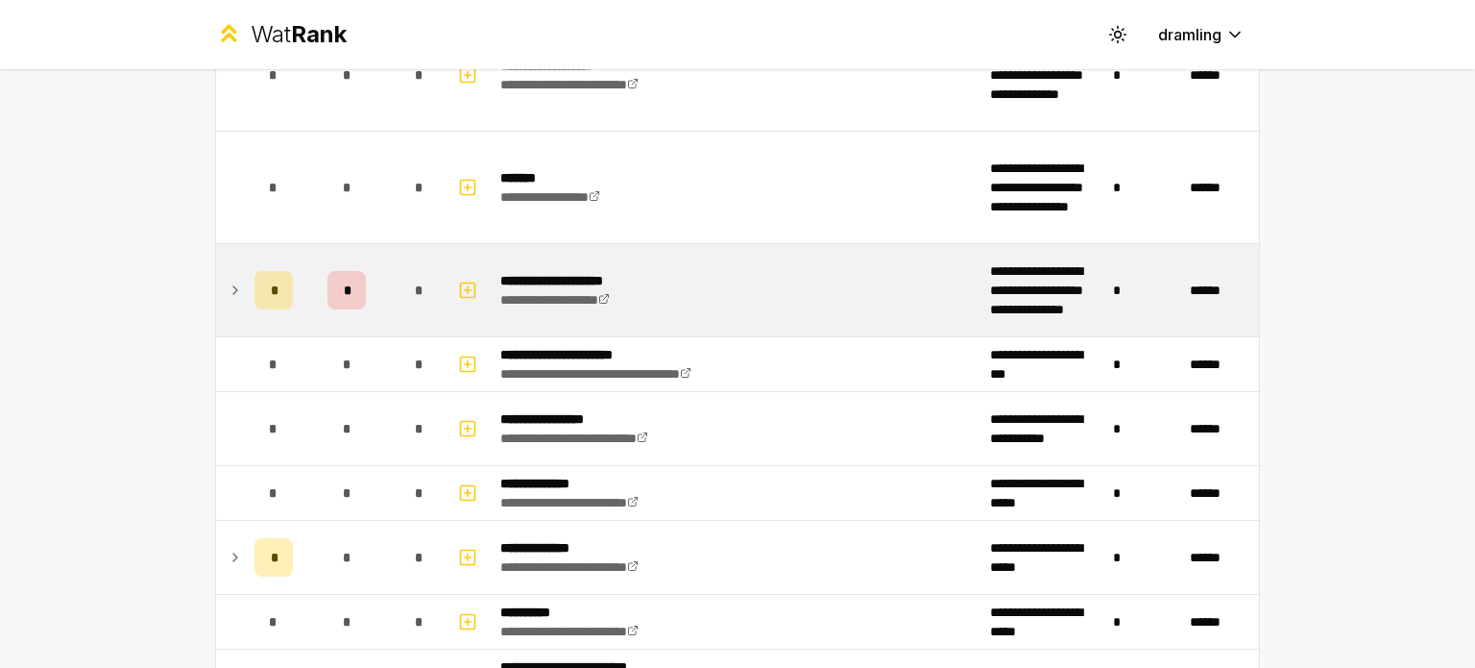
click at [230, 280] on icon at bounding box center [235, 290] width 15 height 23
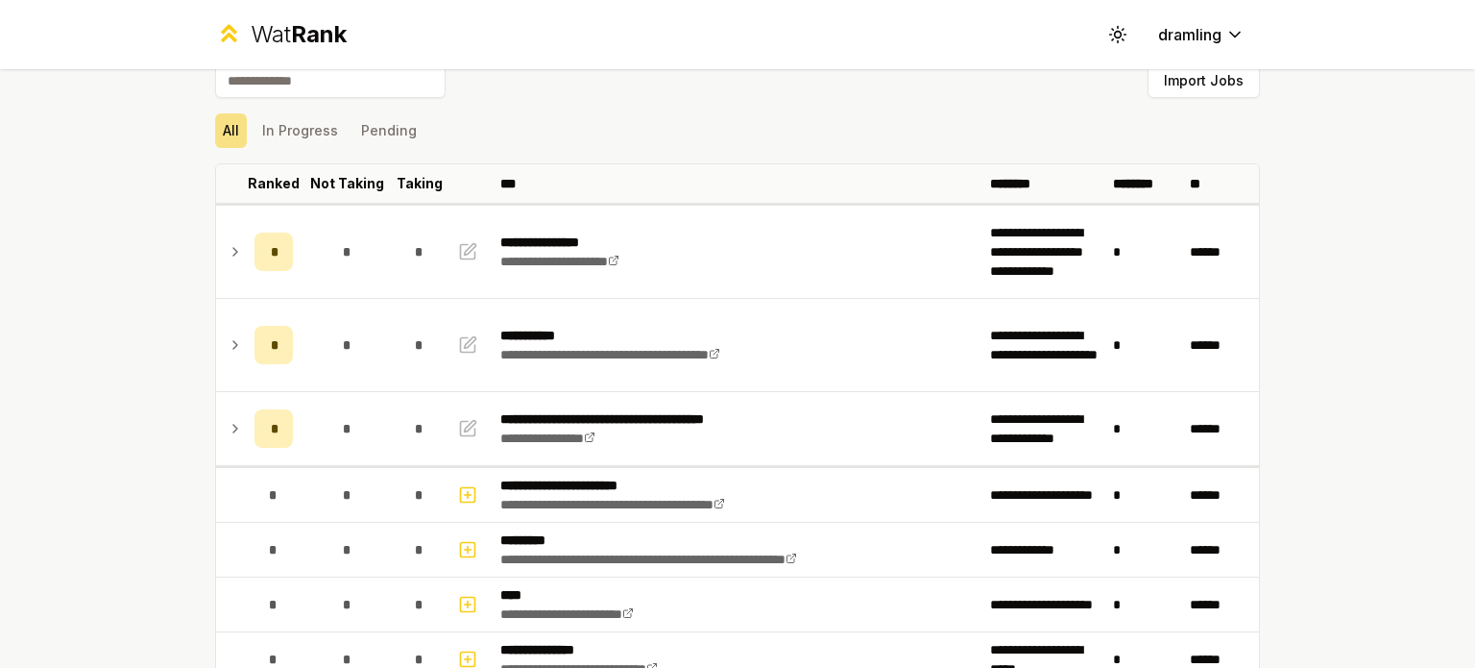
scroll to position [23, 0]
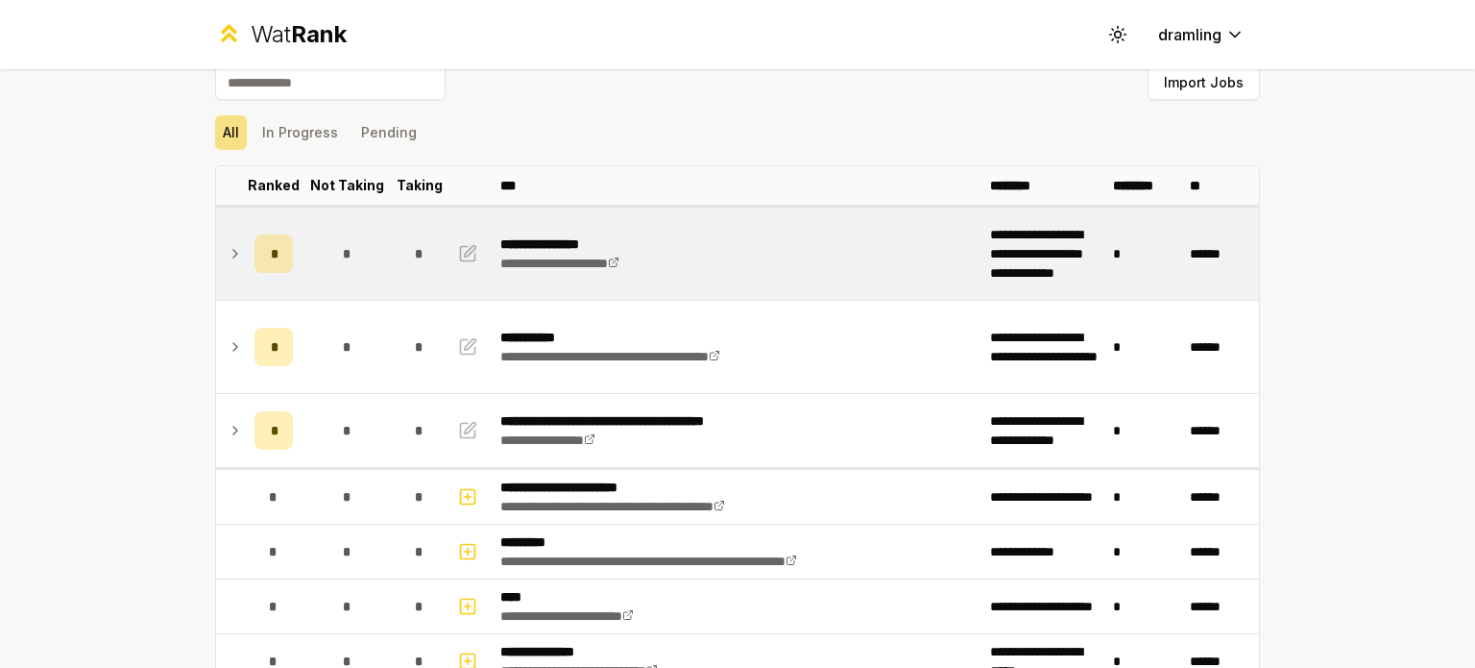
click at [233, 253] on icon at bounding box center [235, 254] width 4 height 8
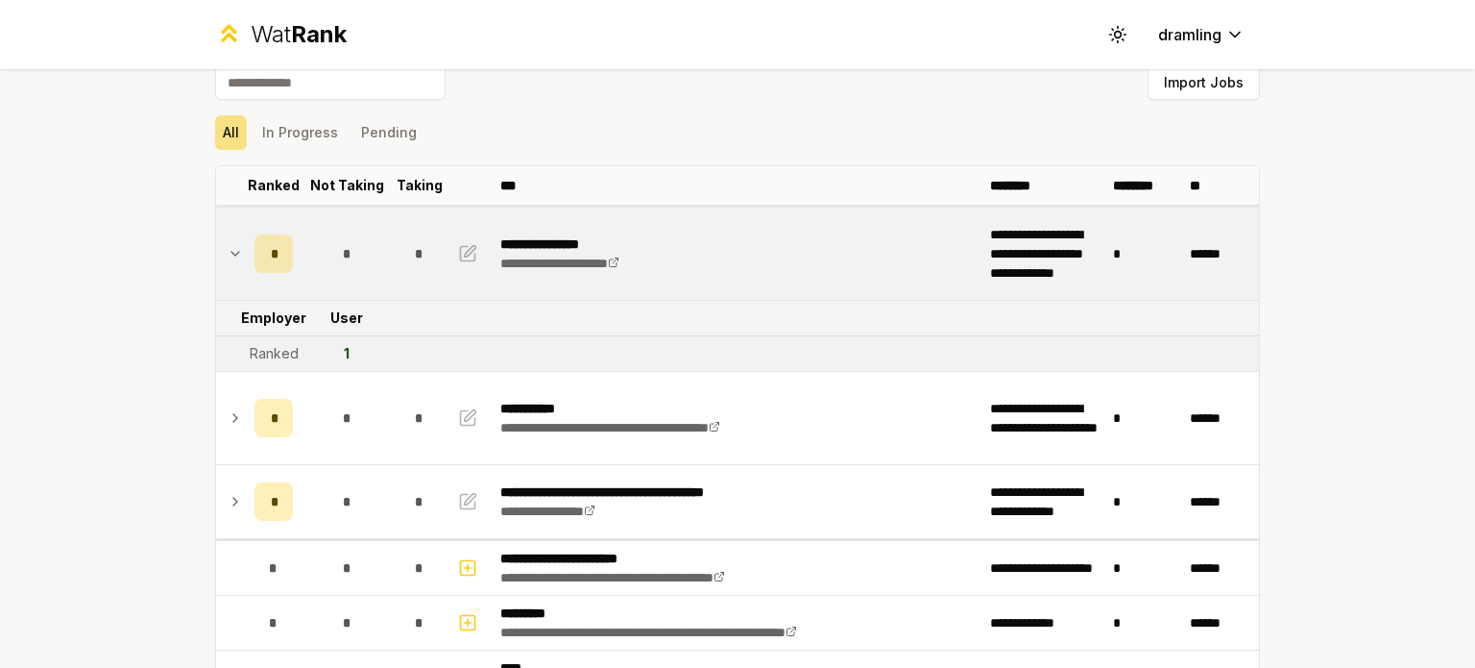
click at [231, 253] on icon at bounding box center [235, 254] width 8 height 4
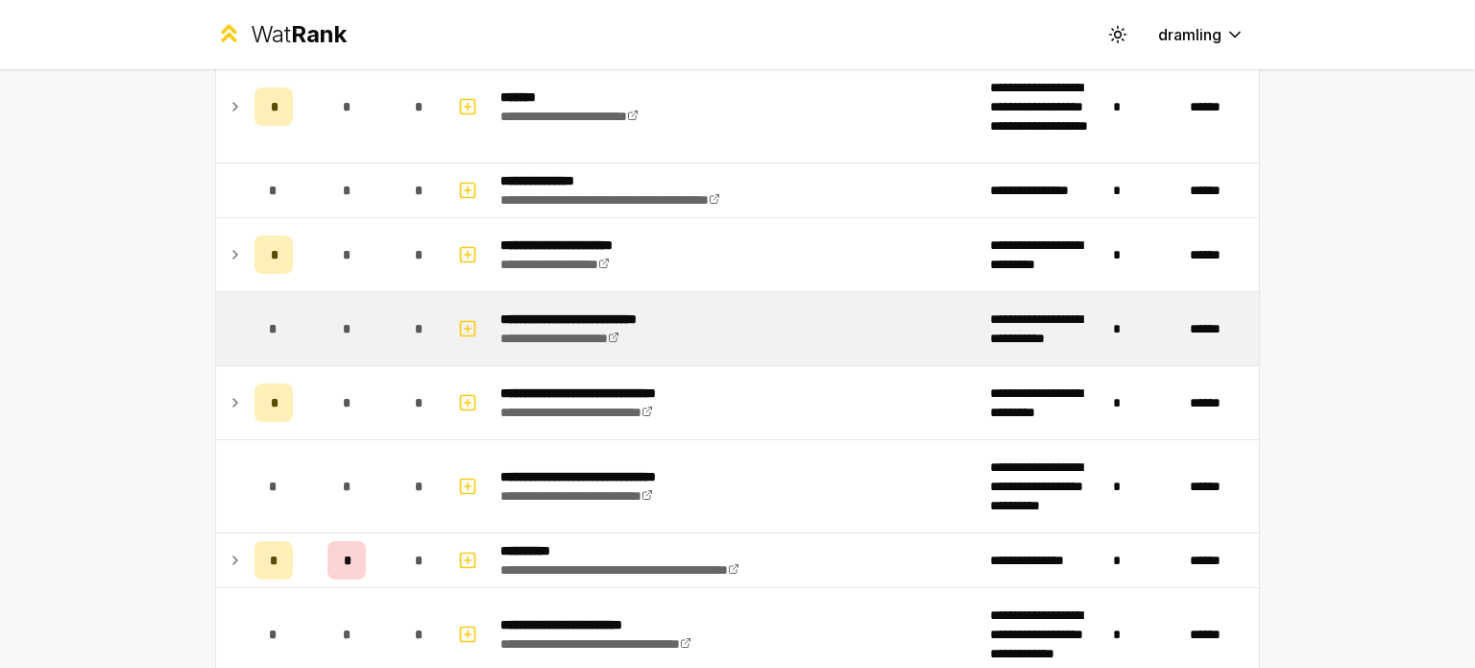
scroll to position [917, 0]
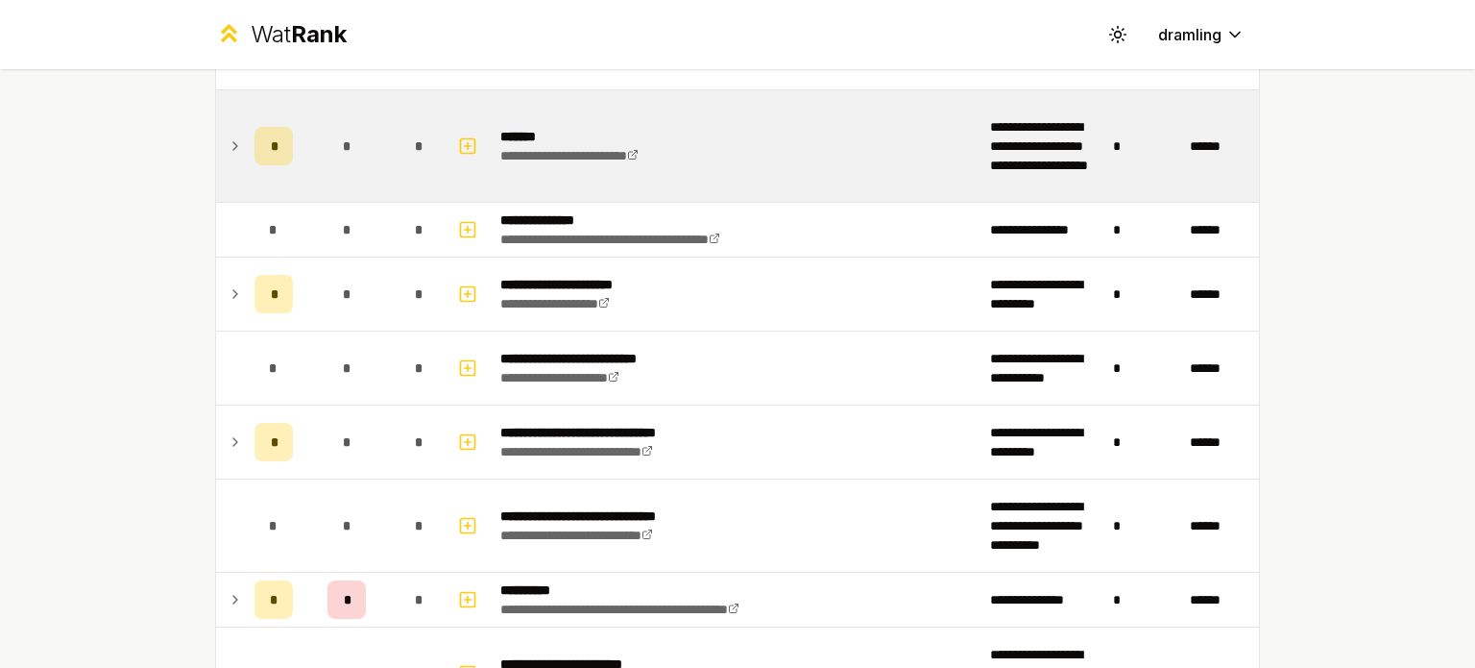
click at [228, 141] on icon at bounding box center [235, 145] width 15 height 23
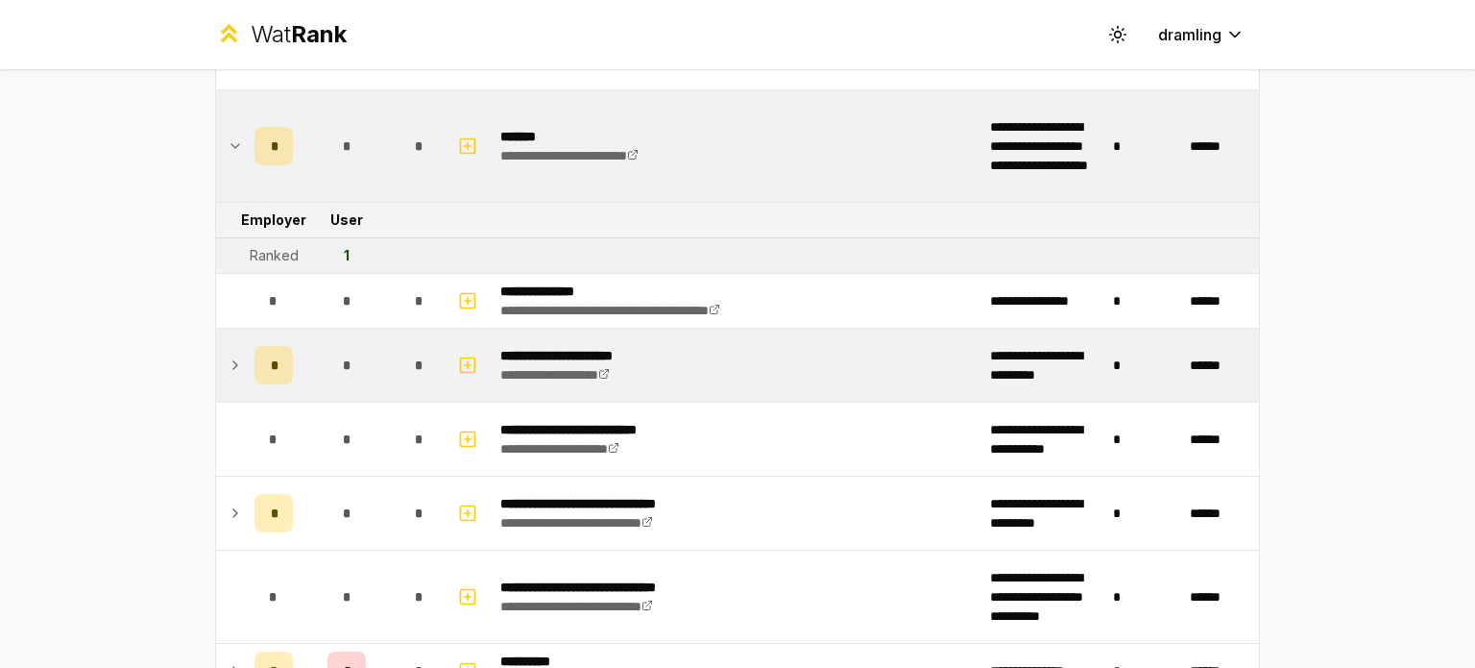
click at [234, 353] on icon at bounding box center [235, 364] width 15 height 23
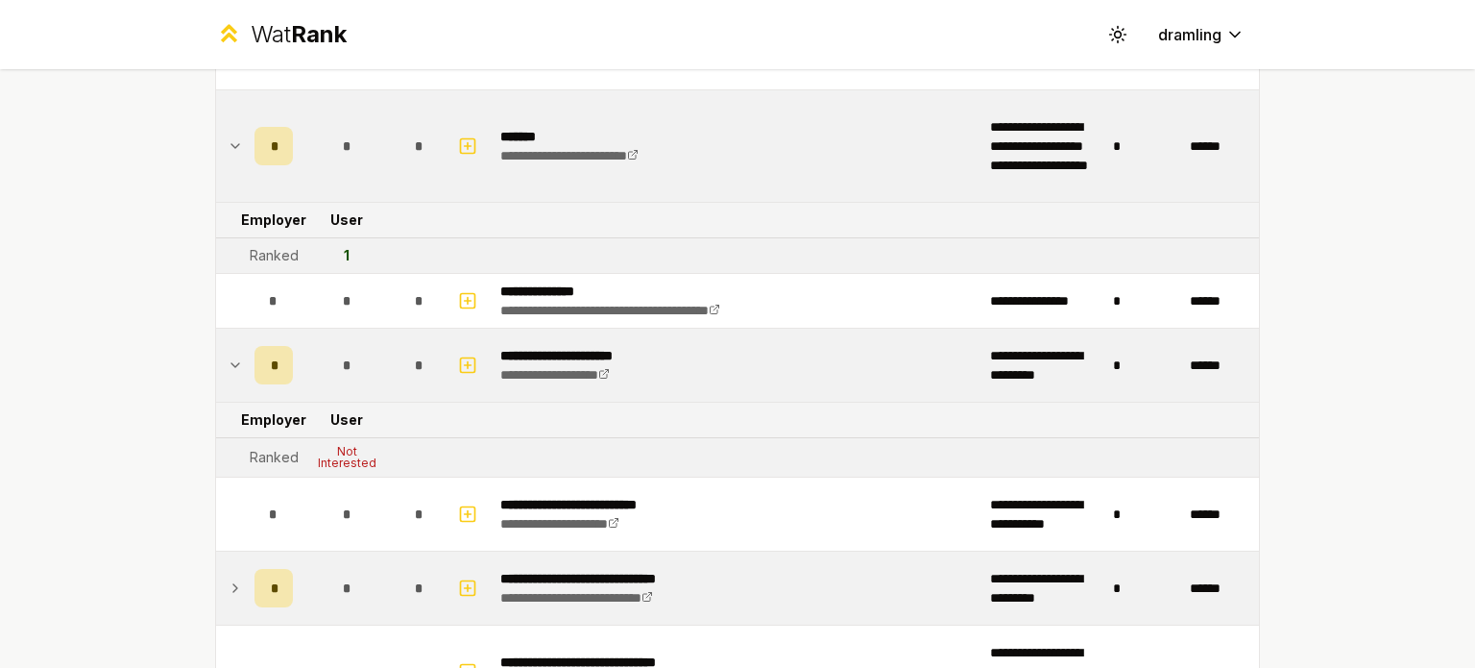
click at [231, 587] on icon at bounding box center [235, 587] width 15 height 23
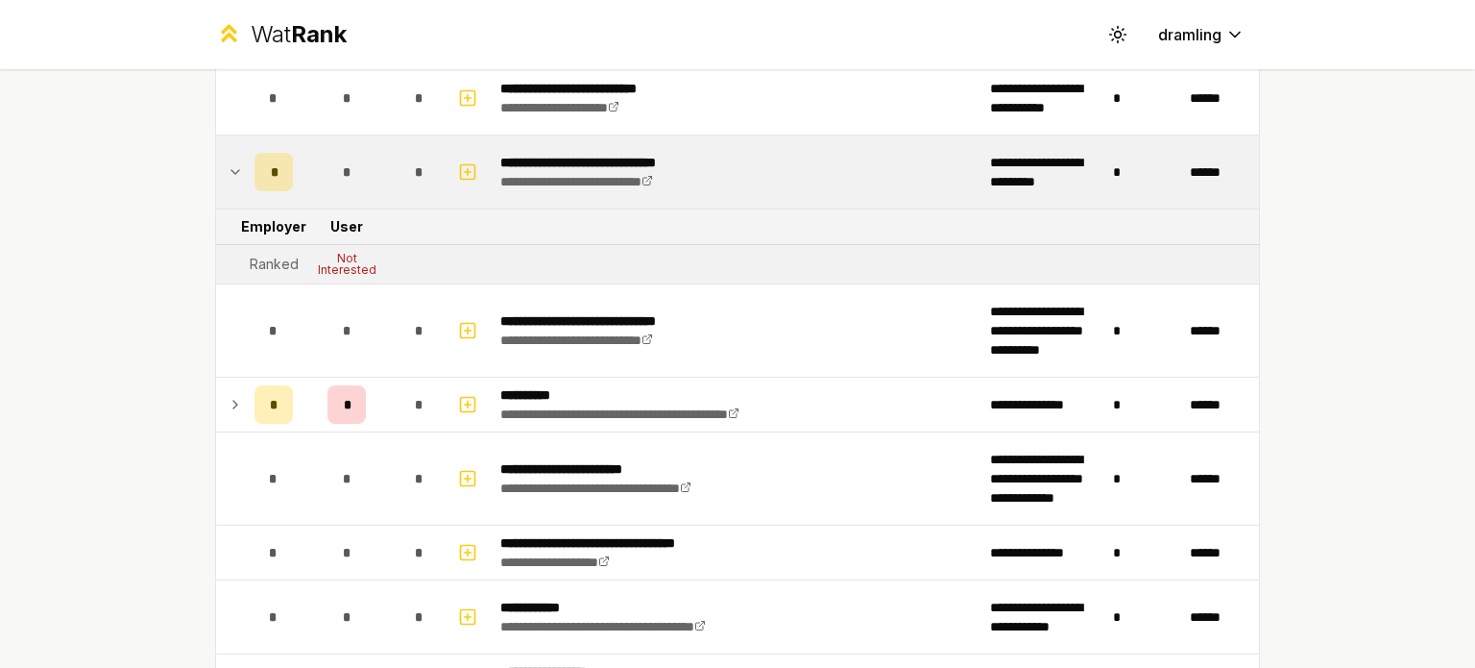
scroll to position [1337, 0]
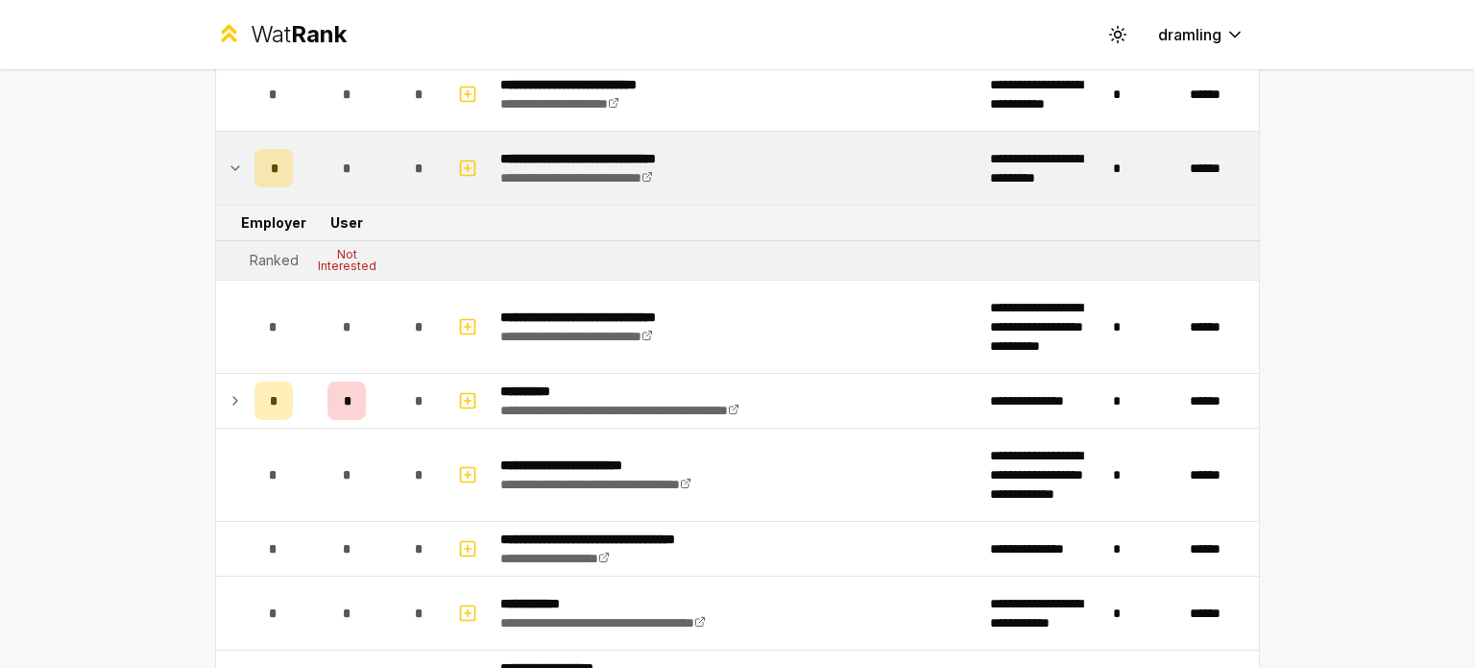
click at [231, 390] on icon at bounding box center [235, 400] width 15 height 23
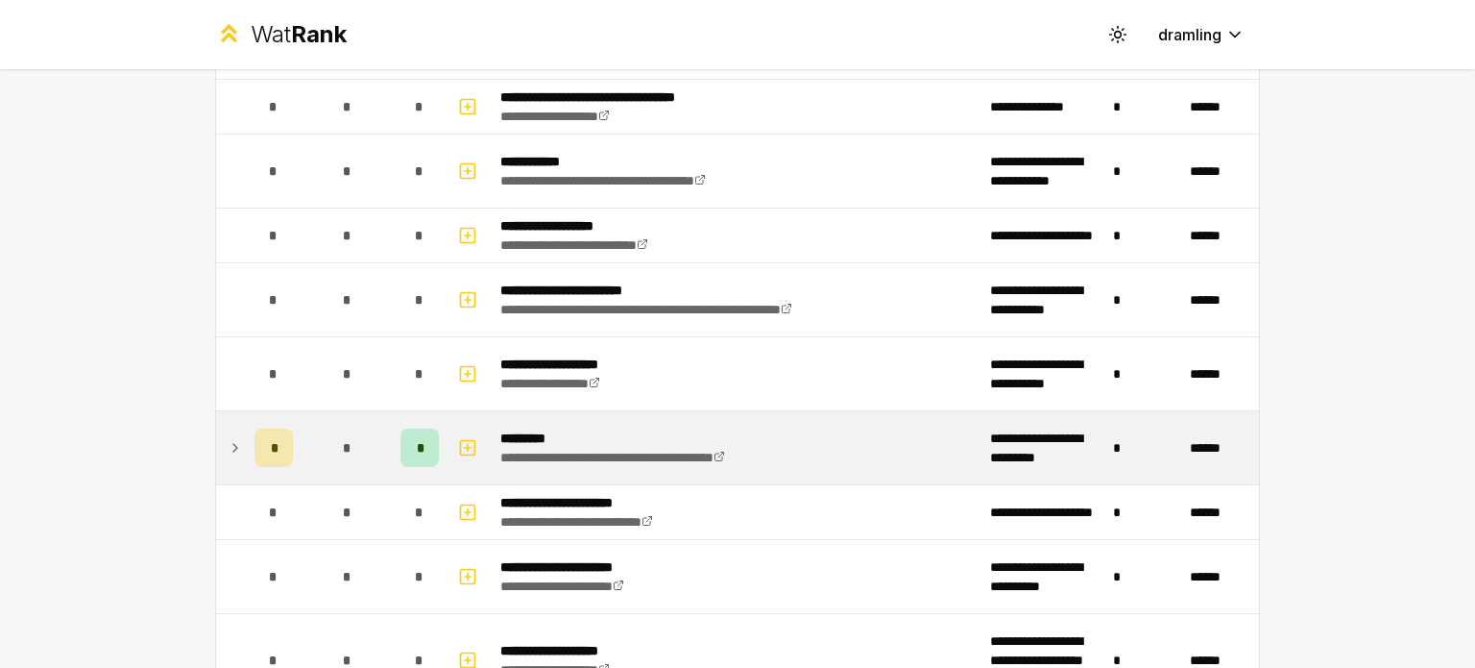
scroll to position [1894, 0]
click at [228, 435] on icon at bounding box center [235, 446] width 15 height 23
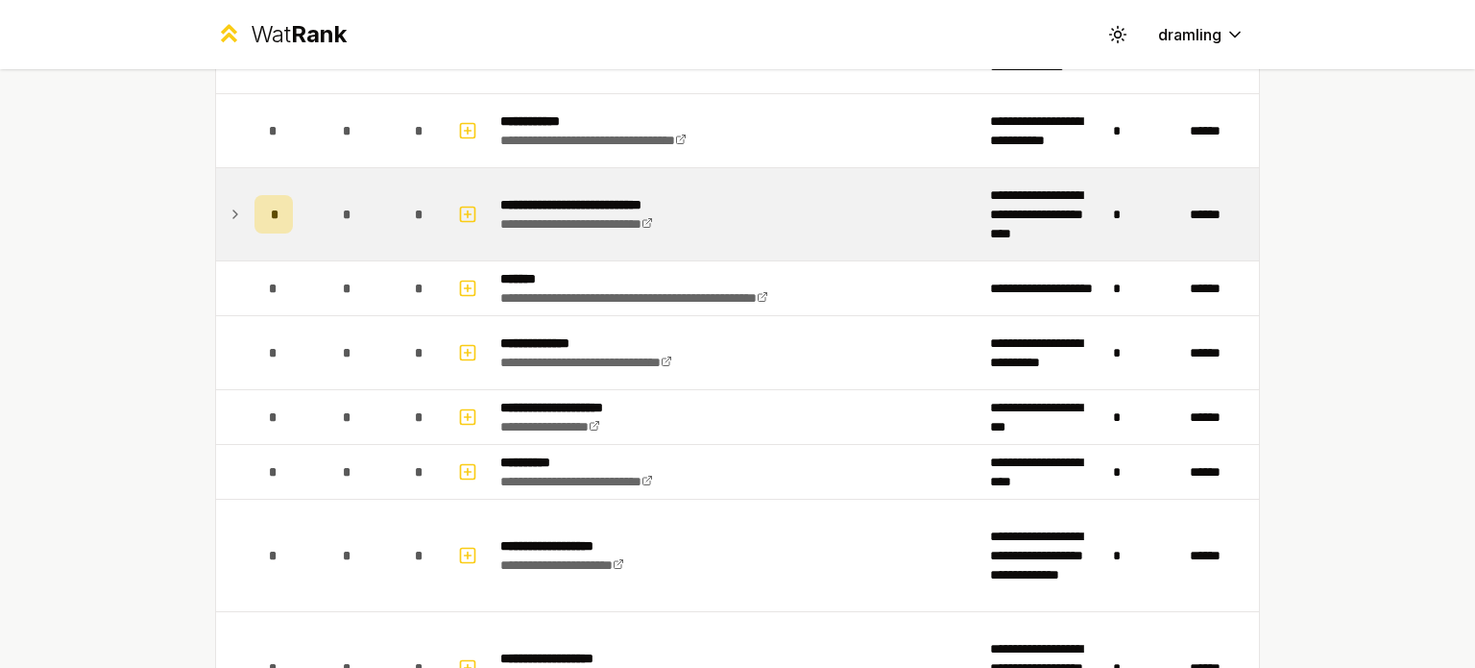
scroll to position [2670, 0]
click at [234, 203] on icon at bounding box center [235, 214] width 15 height 23
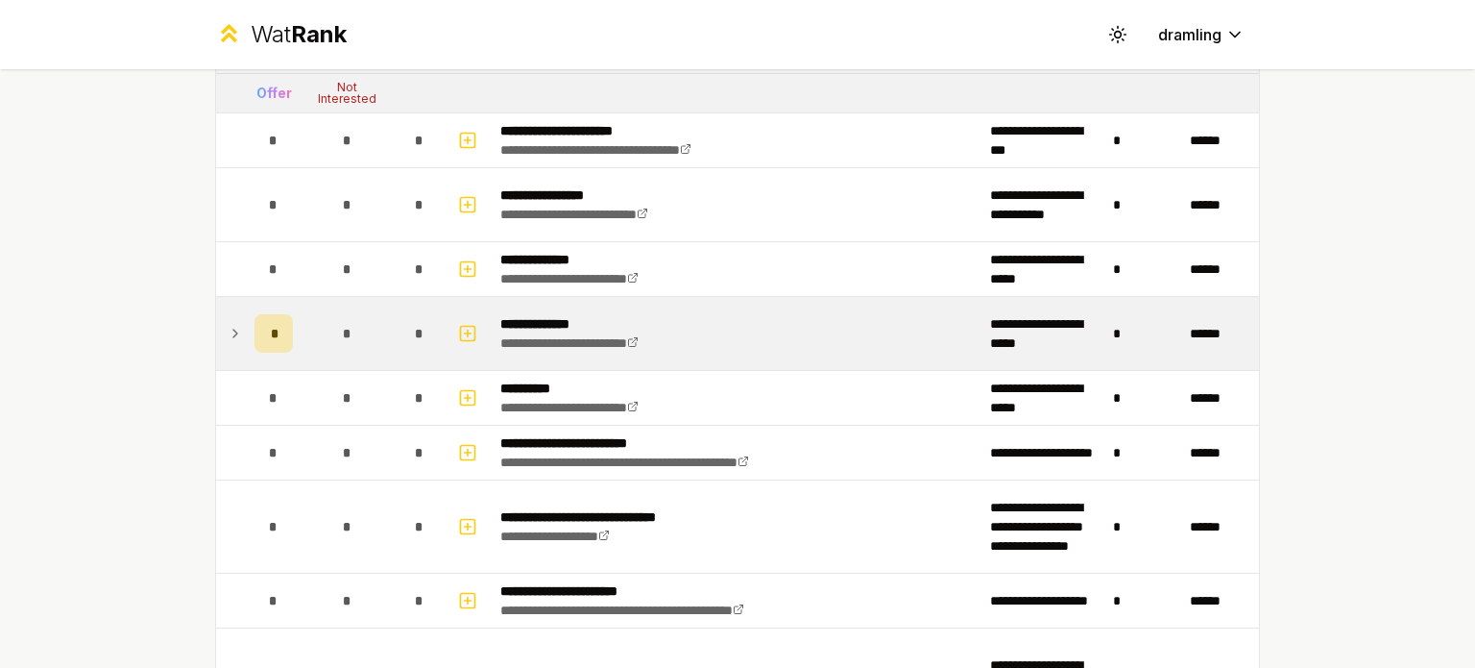
scroll to position [3631, 0]
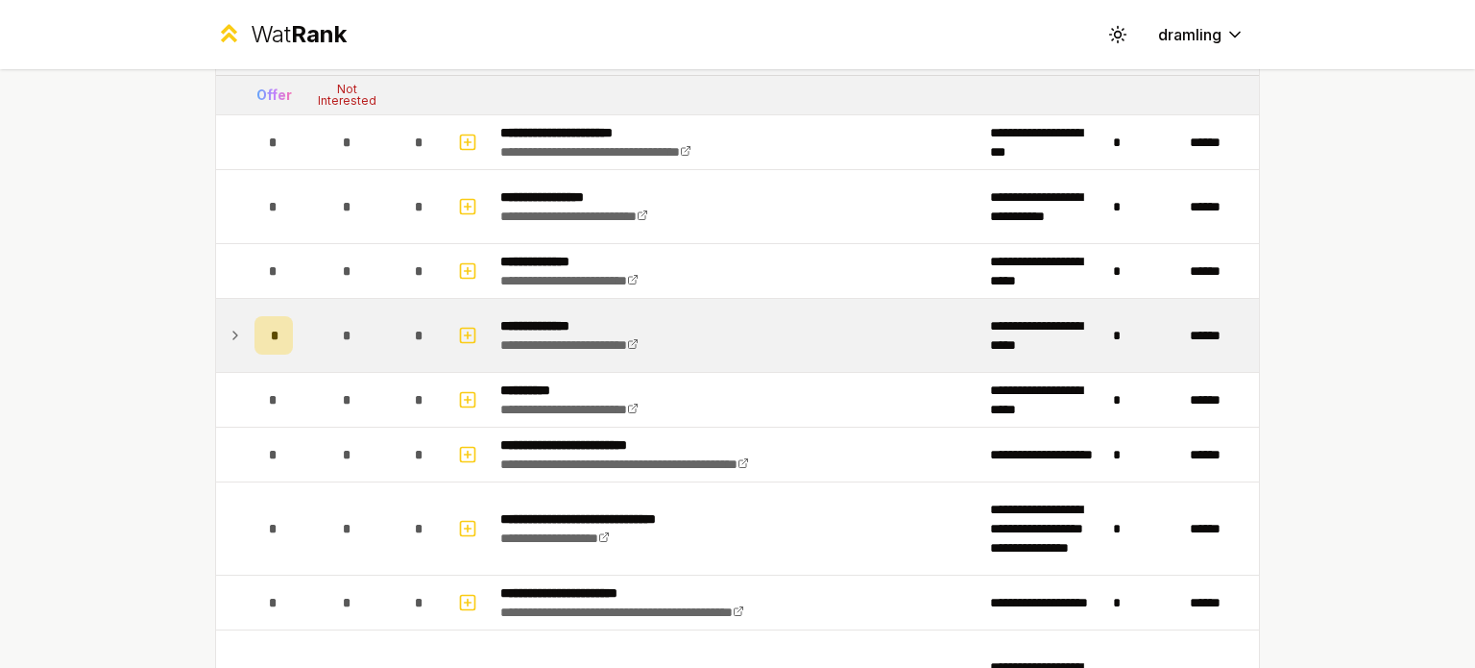
click at [228, 324] on icon at bounding box center [235, 335] width 15 height 23
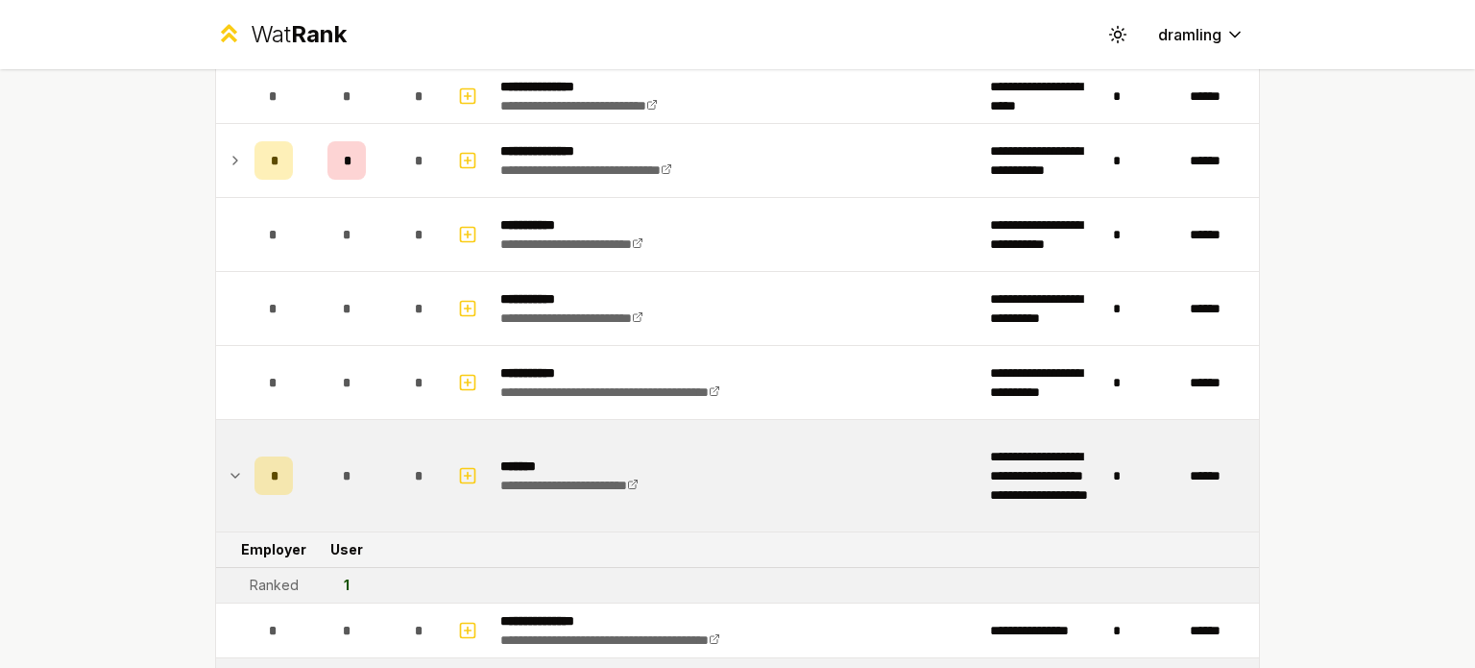
scroll to position [578, 0]
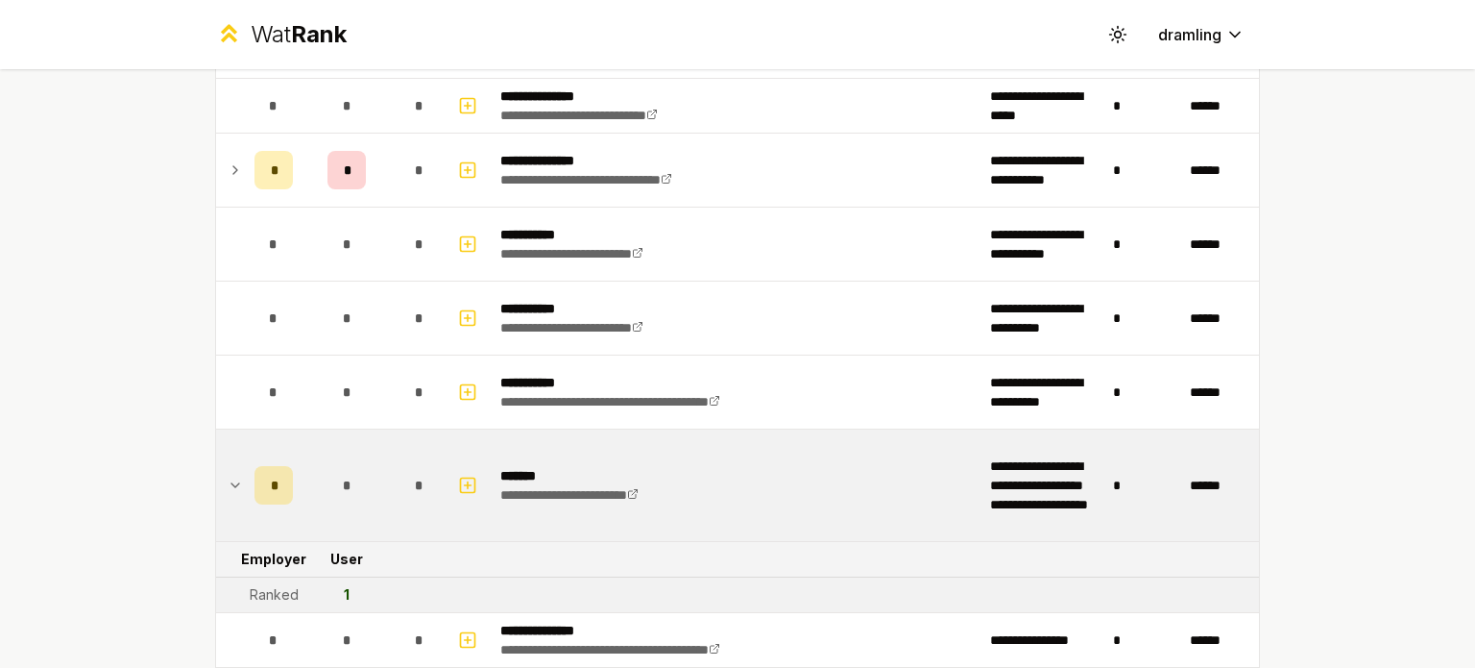
click at [1422, 165] on div "**********" at bounding box center [737, 334] width 1475 height 668
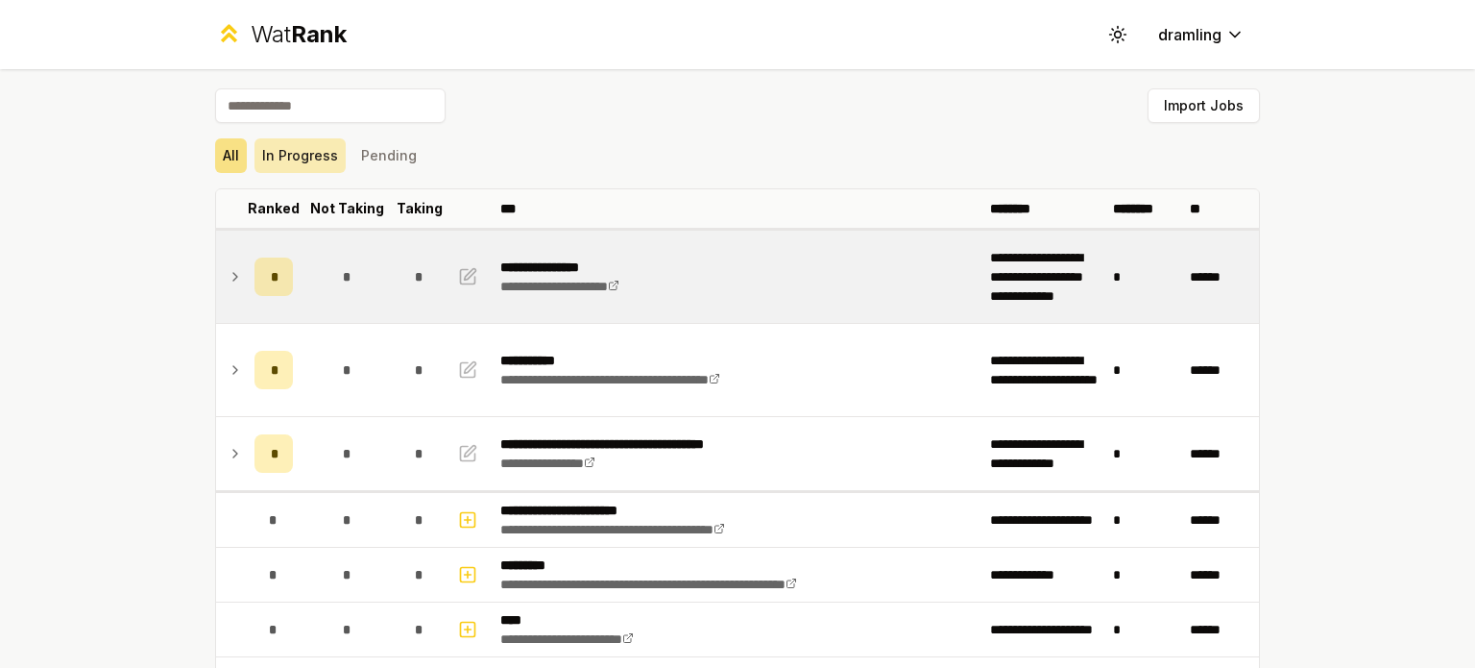
click at [312, 157] on button "In Progress" at bounding box center [300, 155] width 91 height 35
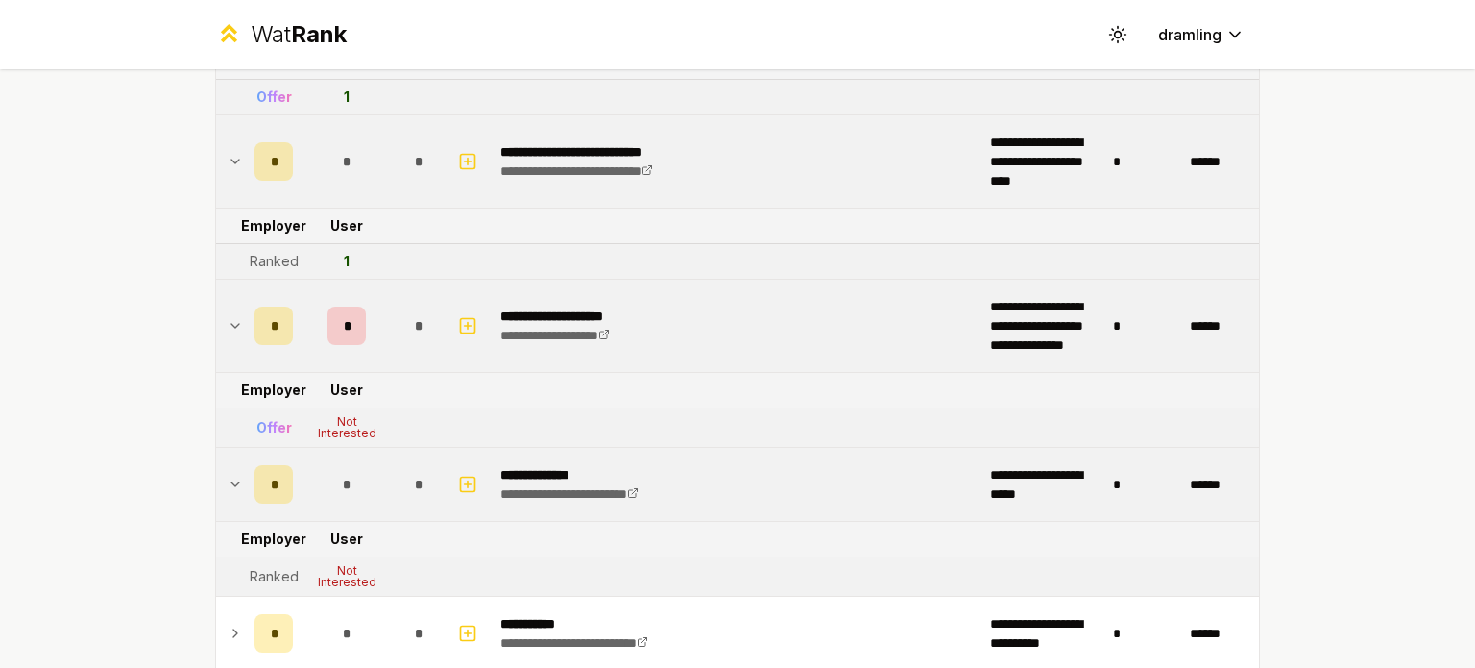
scroll to position [1435, 0]
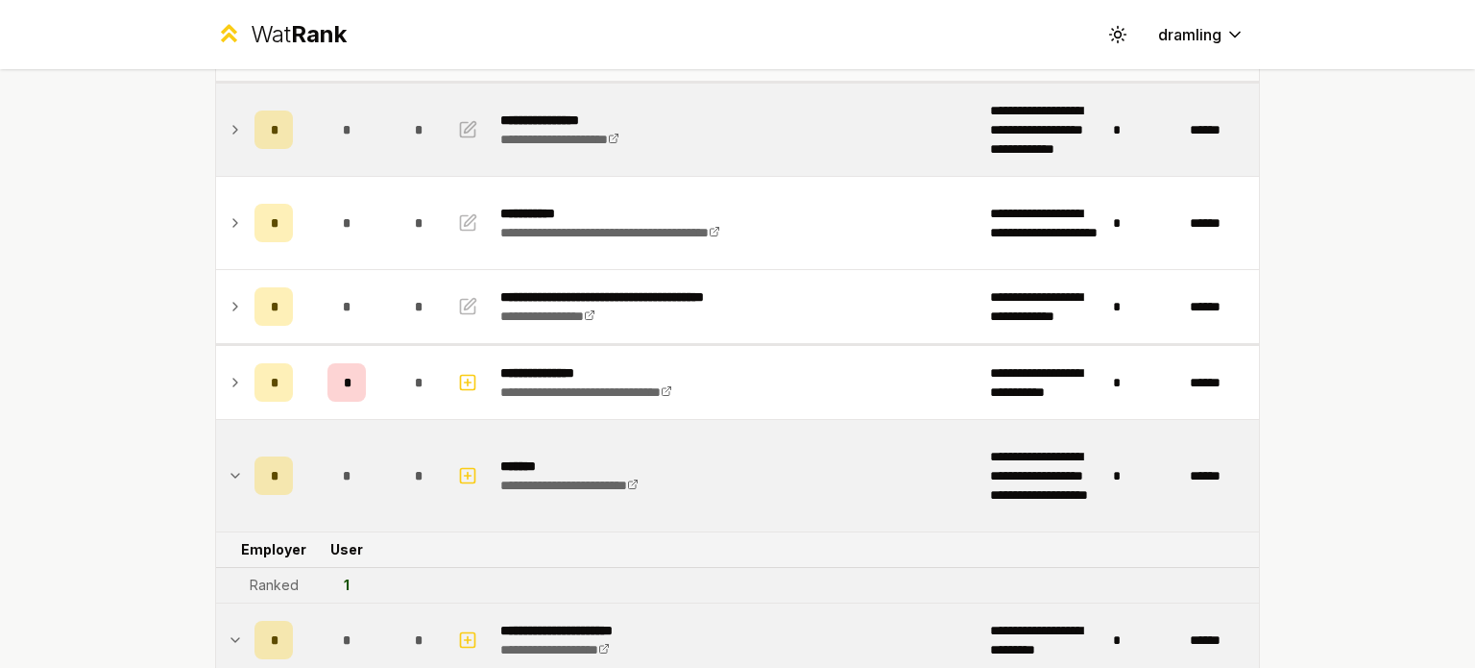
scroll to position [0, 0]
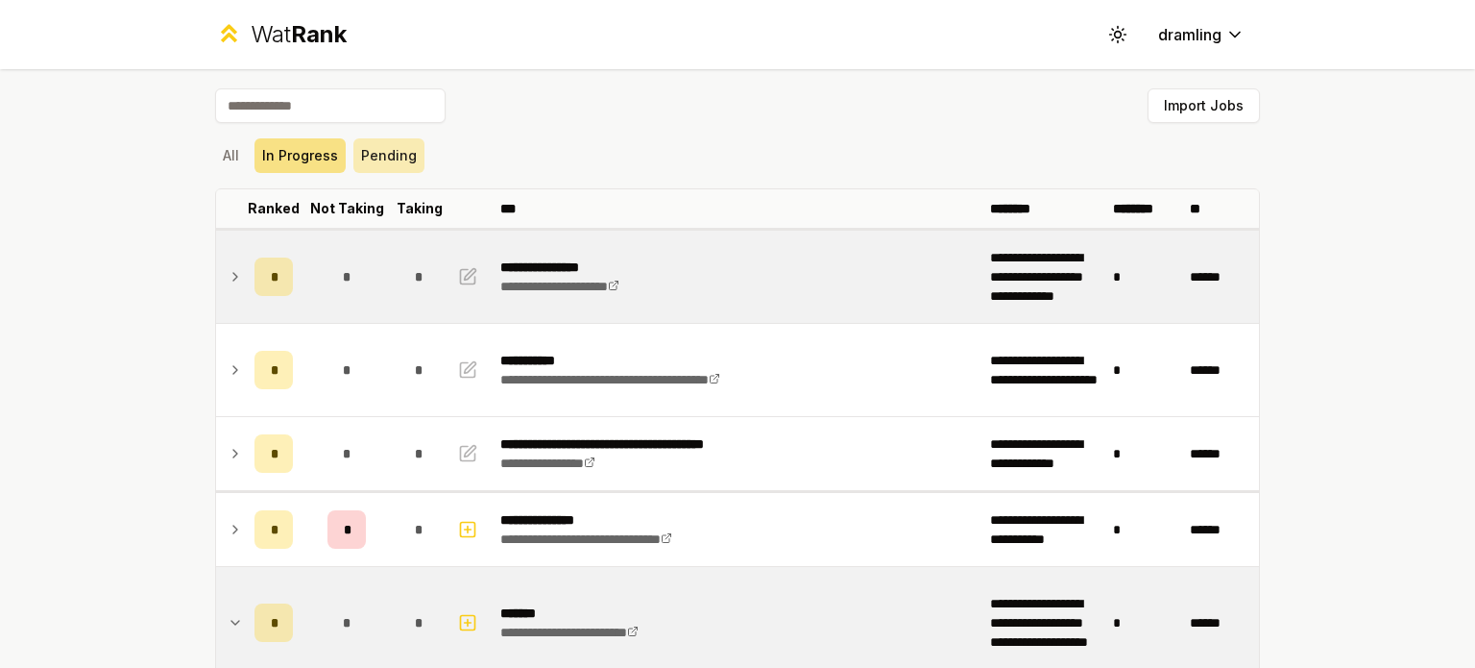
click at [388, 155] on button "Pending" at bounding box center [388, 155] width 71 height 35
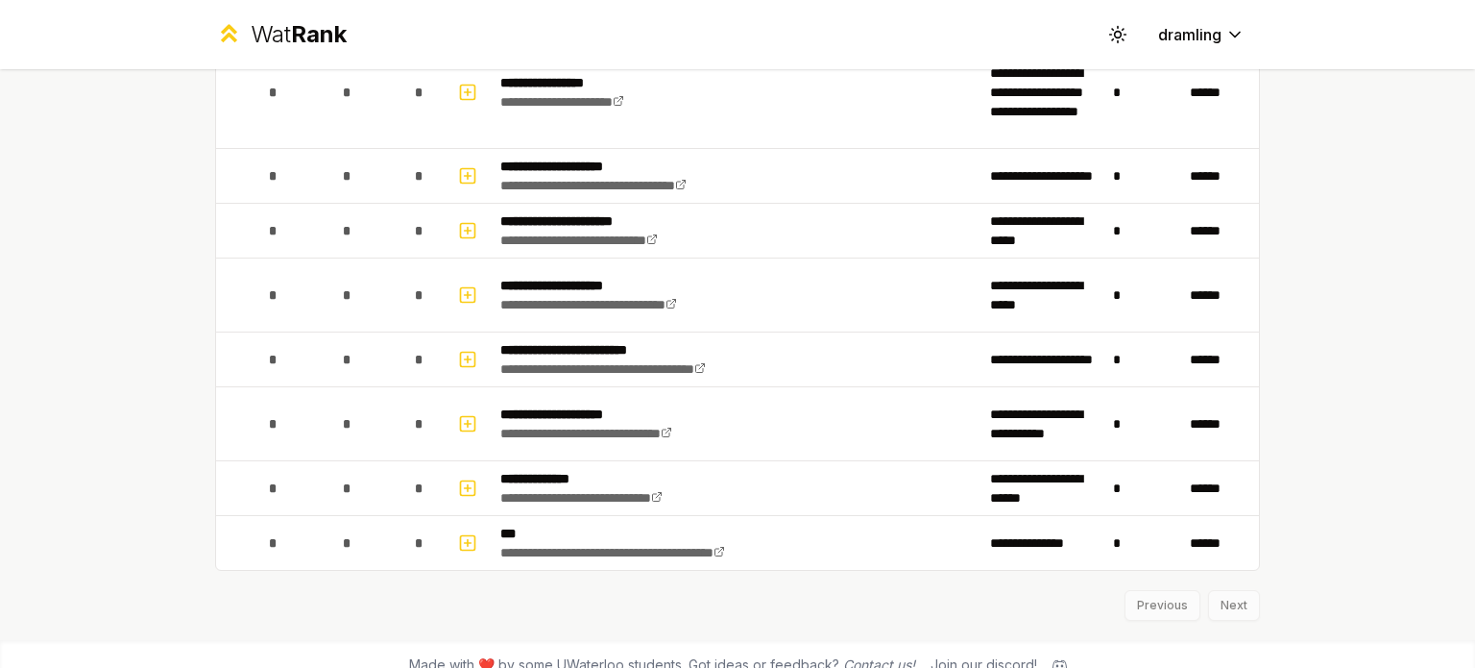
scroll to position [2885, 0]
